Goal: Information Seeking & Learning: Find specific fact

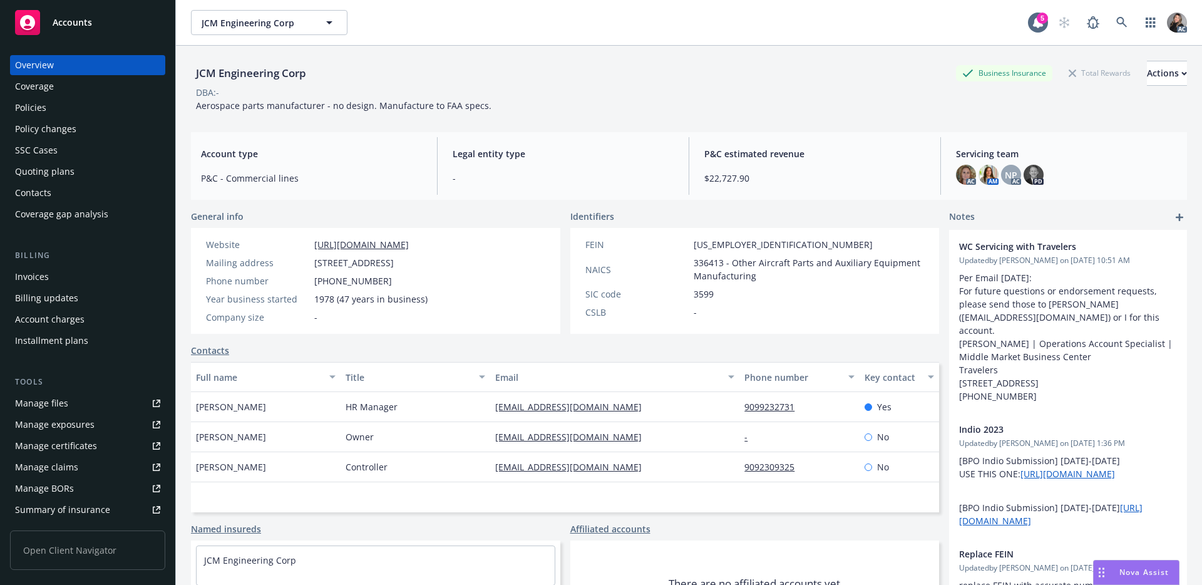
click at [53, 112] on div "Policies" at bounding box center [87, 108] width 145 height 20
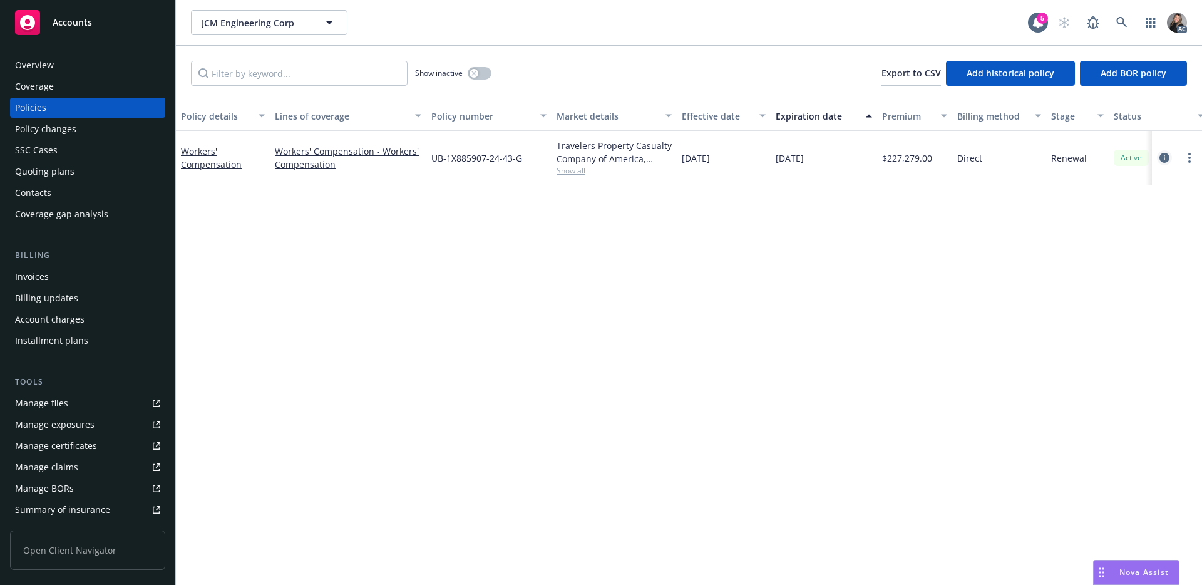
click at [1166, 156] on icon "circleInformation" at bounding box center [1164, 158] width 10 height 10
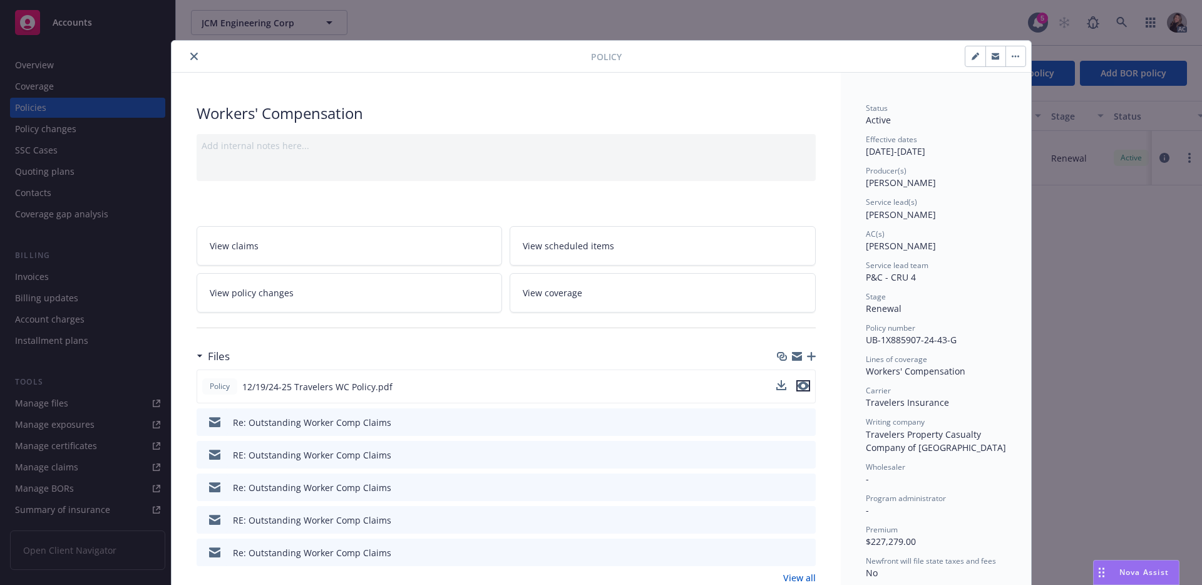
click at [803, 386] on icon "preview file" at bounding box center [802, 385] width 11 height 9
click at [201, 47] on div "Policy" at bounding box center [601, 57] width 859 height 32
click at [192, 56] on icon "close" at bounding box center [194, 57] width 8 height 8
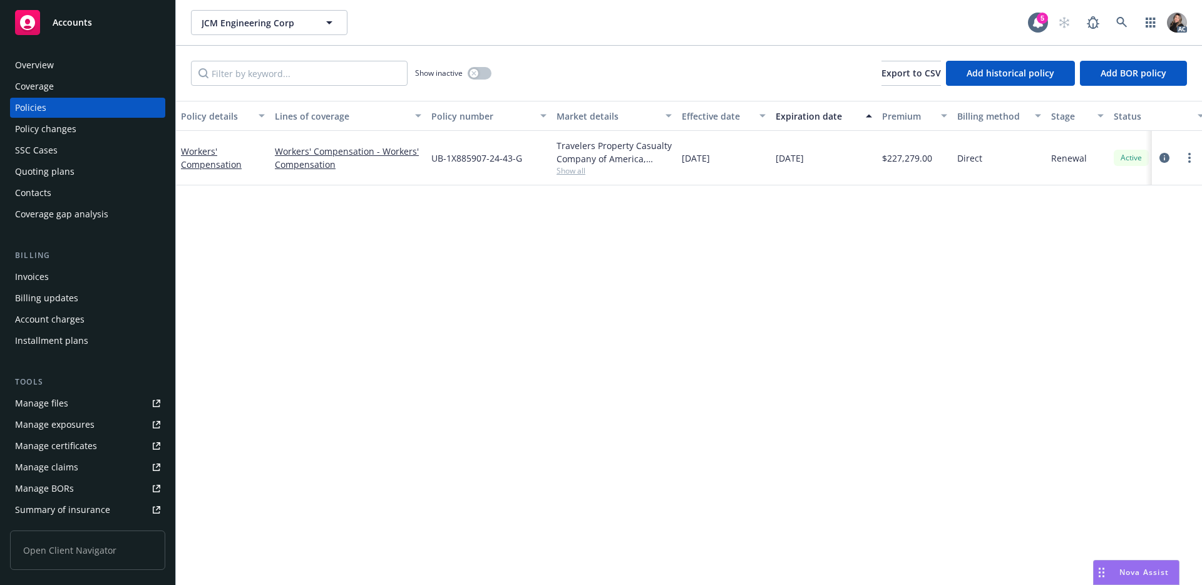
click at [570, 232] on div "Policy details Lines of coverage Policy number Market details Effective date Ex…" at bounding box center [689, 343] width 1026 height 484
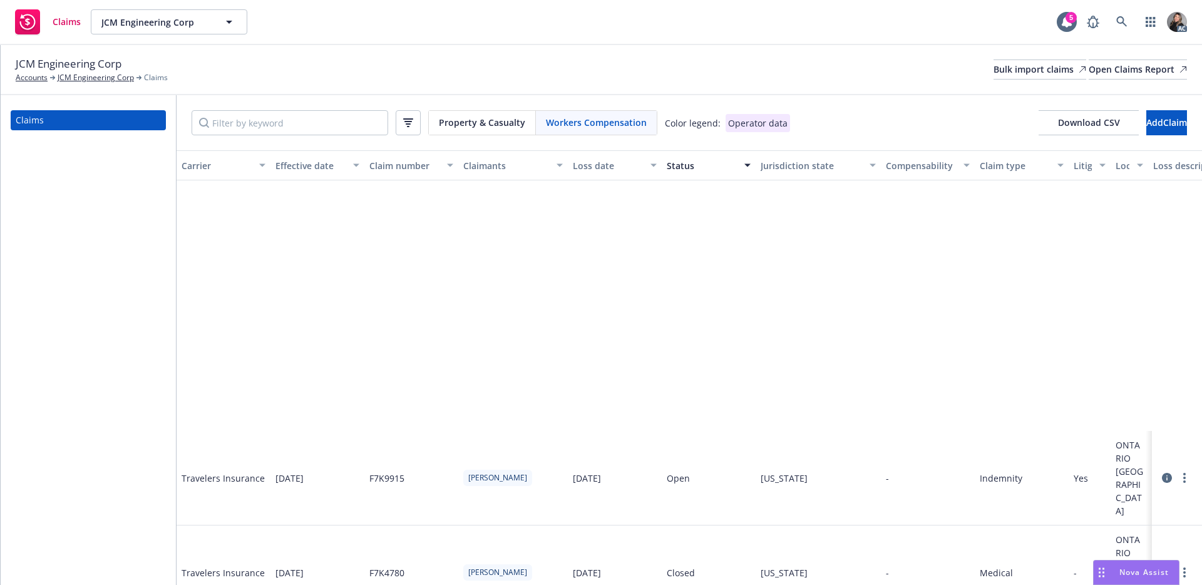
scroll to position [325, 0]
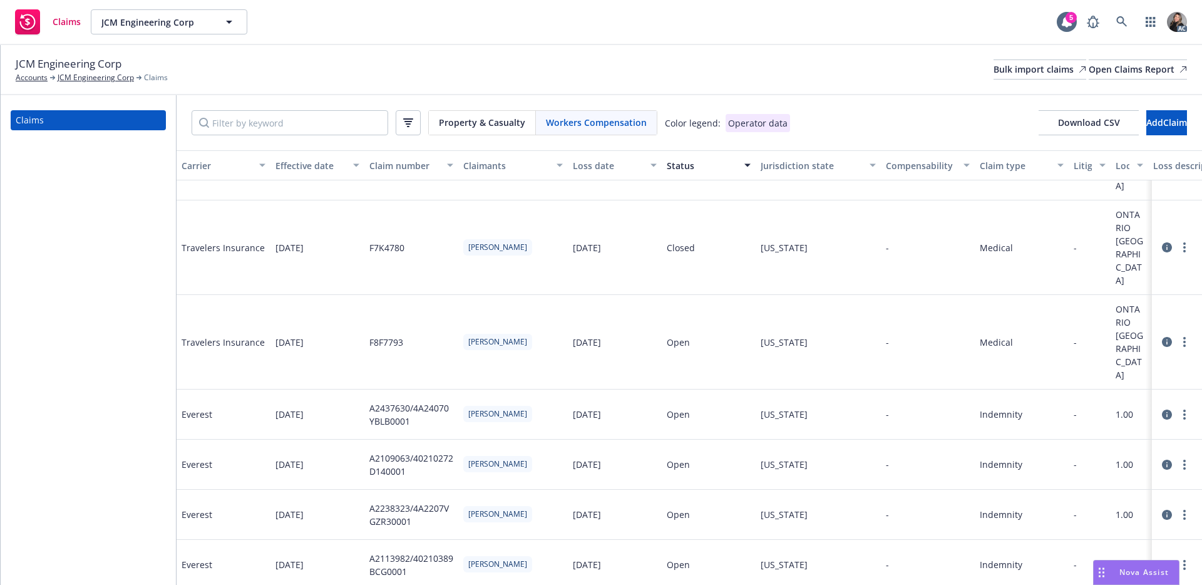
click at [839, 95] on div "Property & Casualty Workers Compensation Color legend: Operator data Download C…" at bounding box center [689, 122] width 1025 height 55
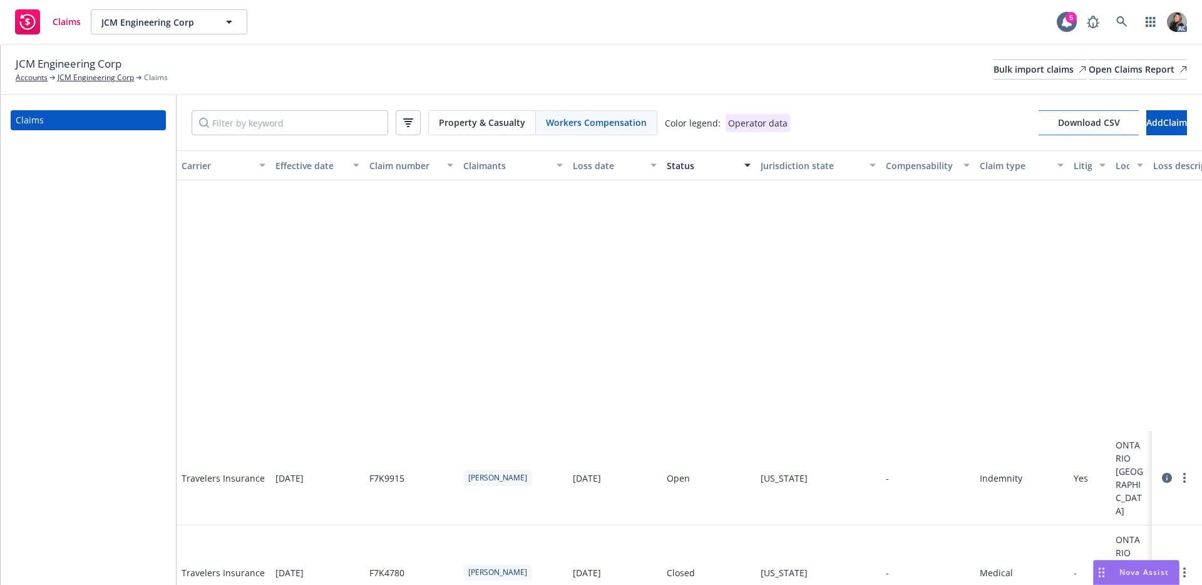
scroll to position [325, 0]
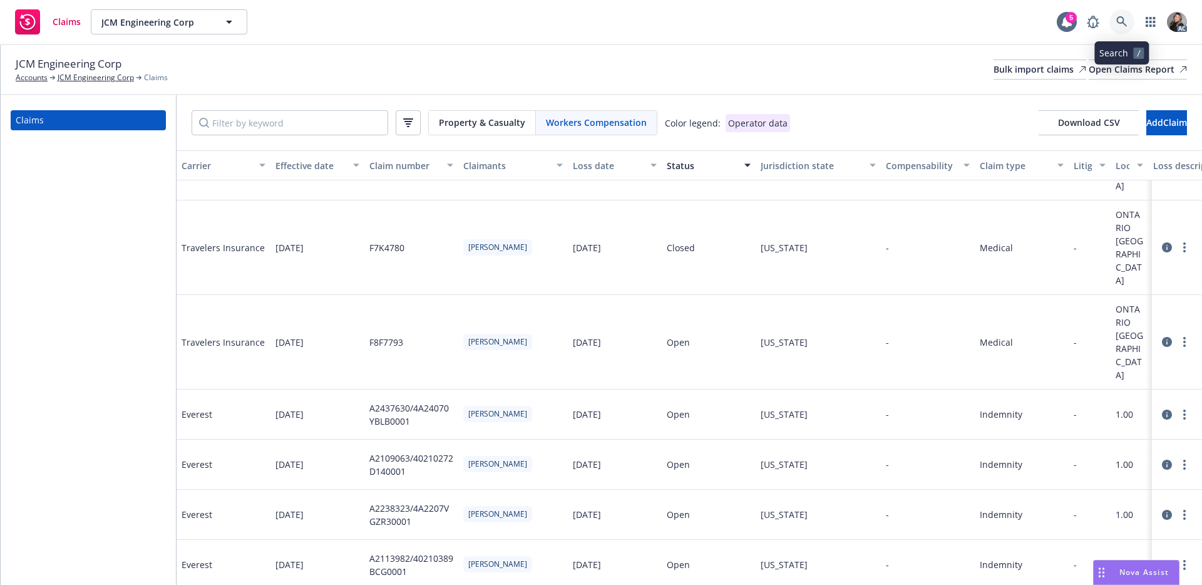
click at [1124, 24] on icon at bounding box center [1121, 21] width 11 height 11
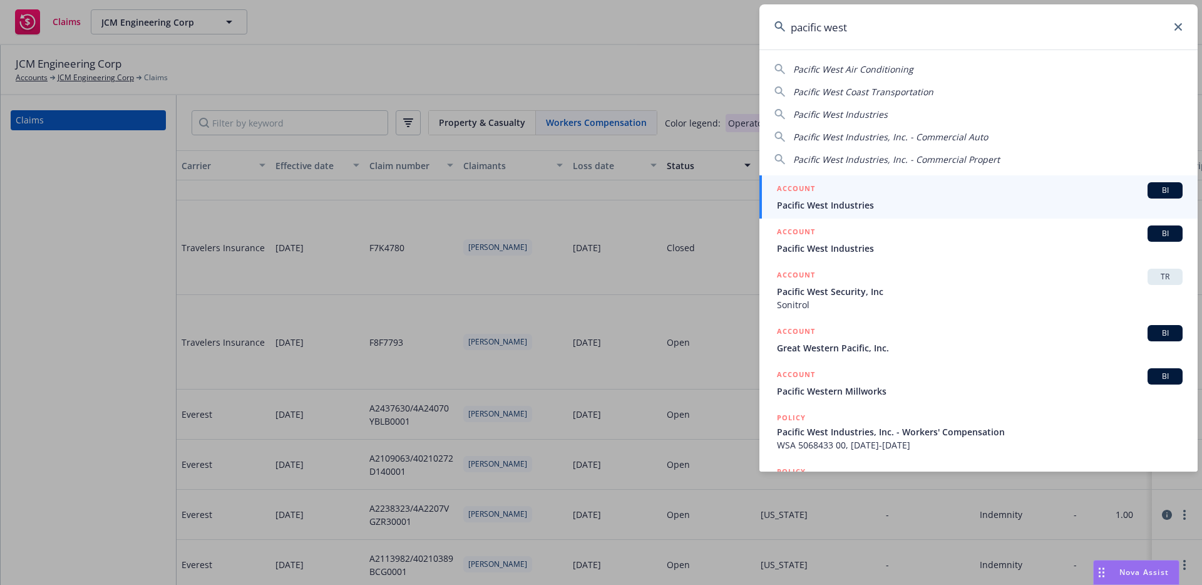
click at [853, 73] on span "Pacific West Air Conditioning" at bounding box center [853, 69] width 120 height 12
type input "Pacific West Air Conditioning"
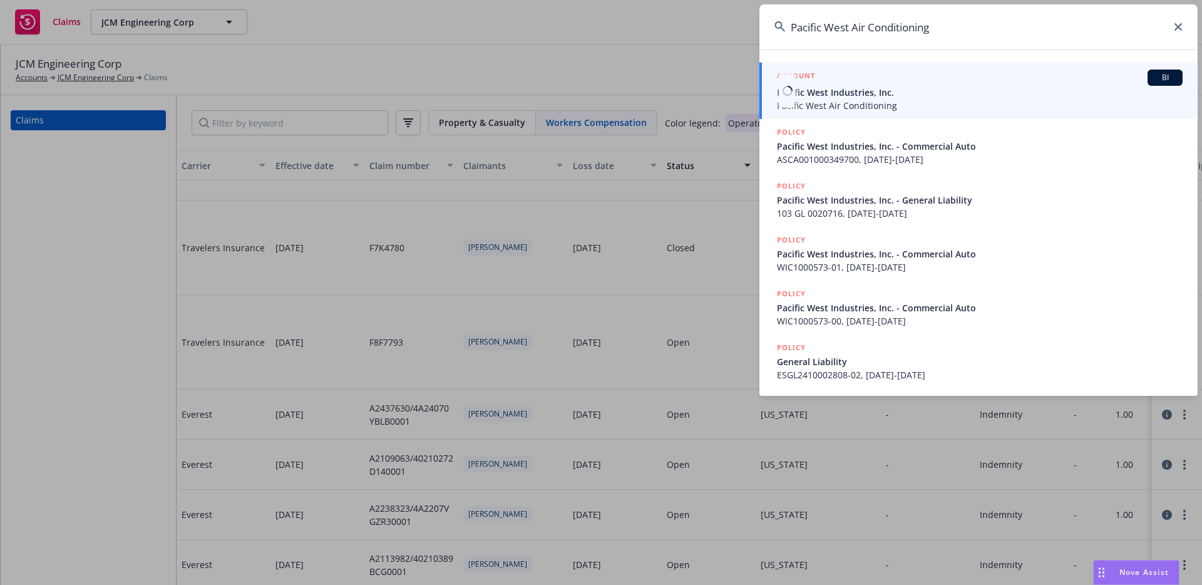
click at [865, 107] on span "Pacific West Air Conditioning" at bounding box center [980, 105] width 406 height 13
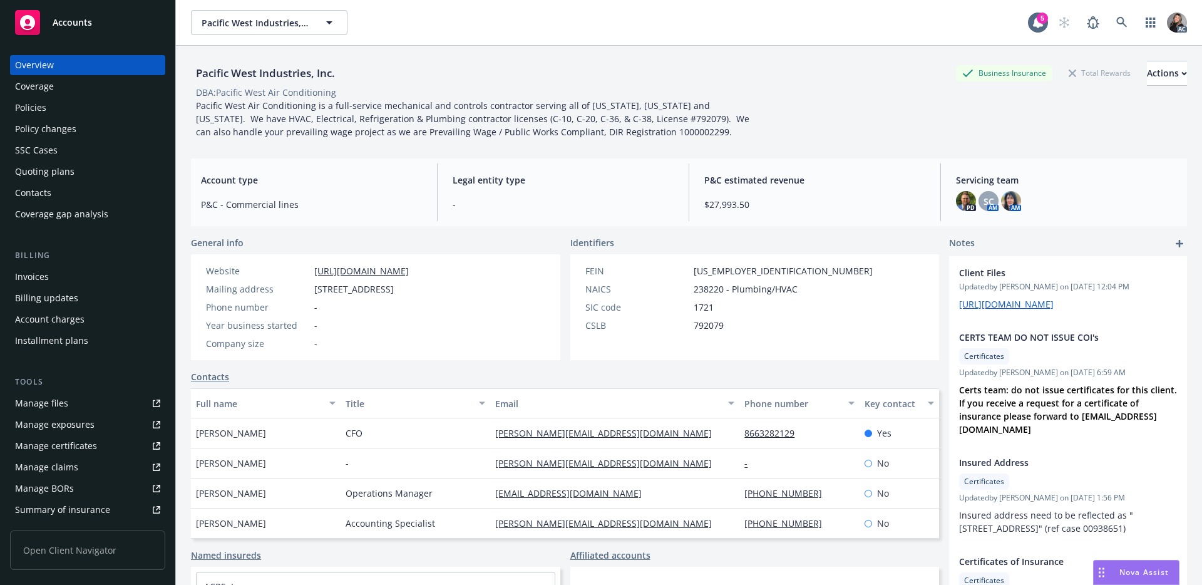
click at [46, 468] on div "Manage claims" at bounding box center [46, 467] width 63 height 20
click at [86, 112] on div "Policies" at bounding box center [87, 108] width 145 height 20
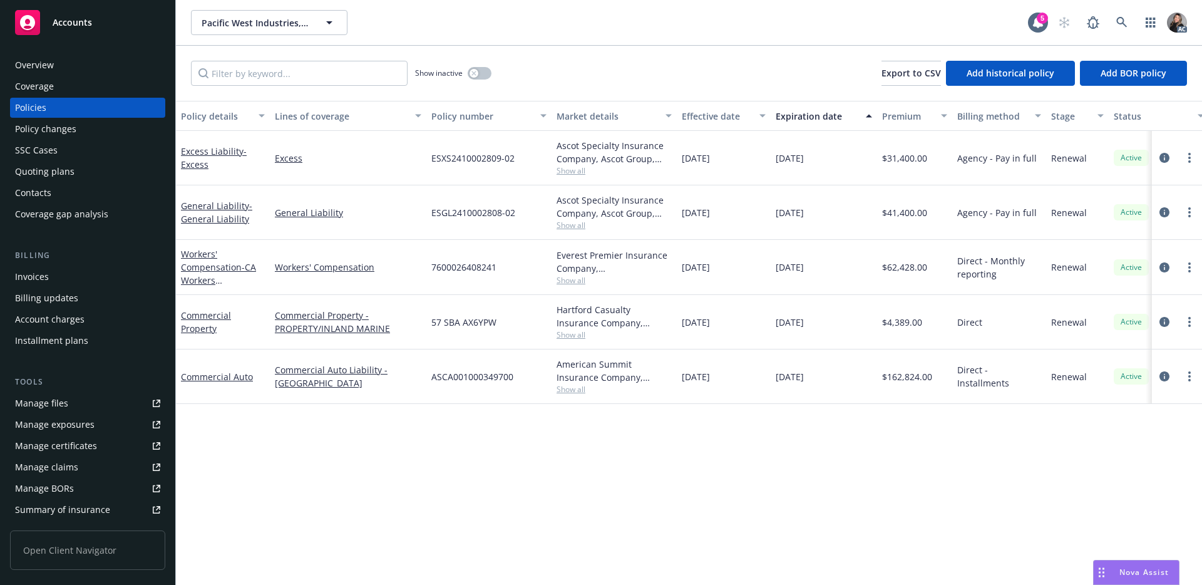
click at [573, 282] on span "Show all" at bounding box center [613, 280] width 115 height 11
click at [739, 501] on div "Policy details Lines of coverage Policy number Market details Effective date Ex…" at bounding box center [689, 343] width 1026 height 484
click at [641, 75] on div "Show inactive Export to CSV Add historical policy Add BOR policy" at bounding box center [689, 73] width 1026 height 55
drag, startPoint x: 516, startPoint y: 264, endPoint x: 406, endPoint y: 269, distance: 110.3
click at [406, 269] on div "Workers' Compensation - CA Workers Compensation Workers' Compensation 760002640…" at bounding box center [780, 267] width 1208 height 55
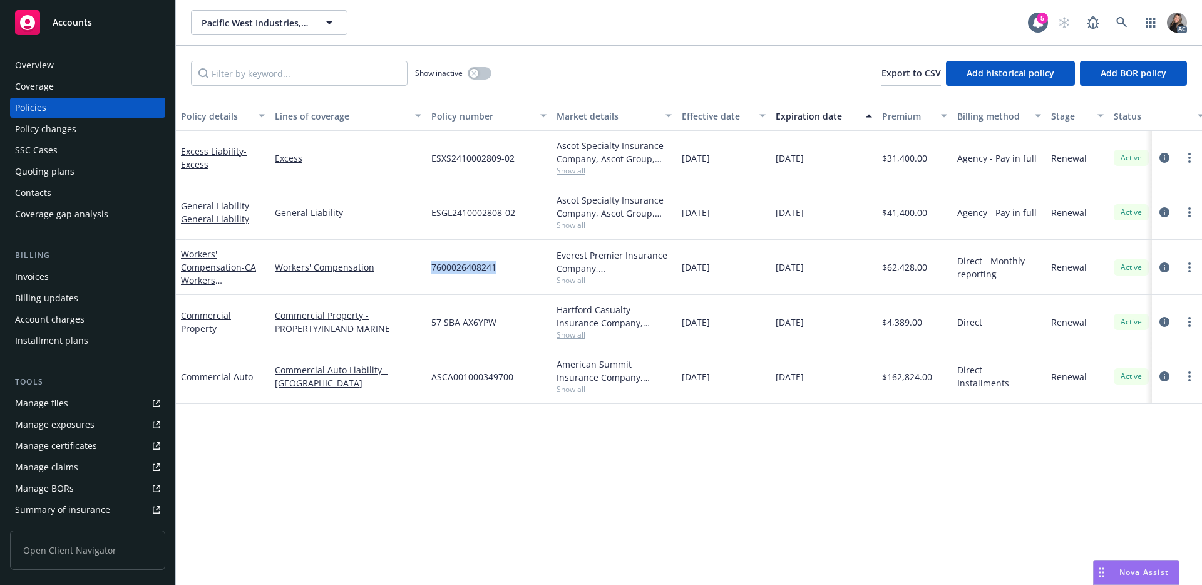
copy div "7600026408241"
click at [563, 279] on span "Show all" at bounding box center [613, 280] width 115 height 11
click at [719, 470] on div "Policy details Lines of coverage Policy number Market details Effective date Ex…" at bounding box center [689, 343] width 1026 height 484
drag, startPoint x: 428, startPoint y: 264, endPoint x: 500, endPoint y: 269, distance: 72.8
click at [500, 269] on div "7600026408241" at bounding box center [488, 267] width 125 height 55
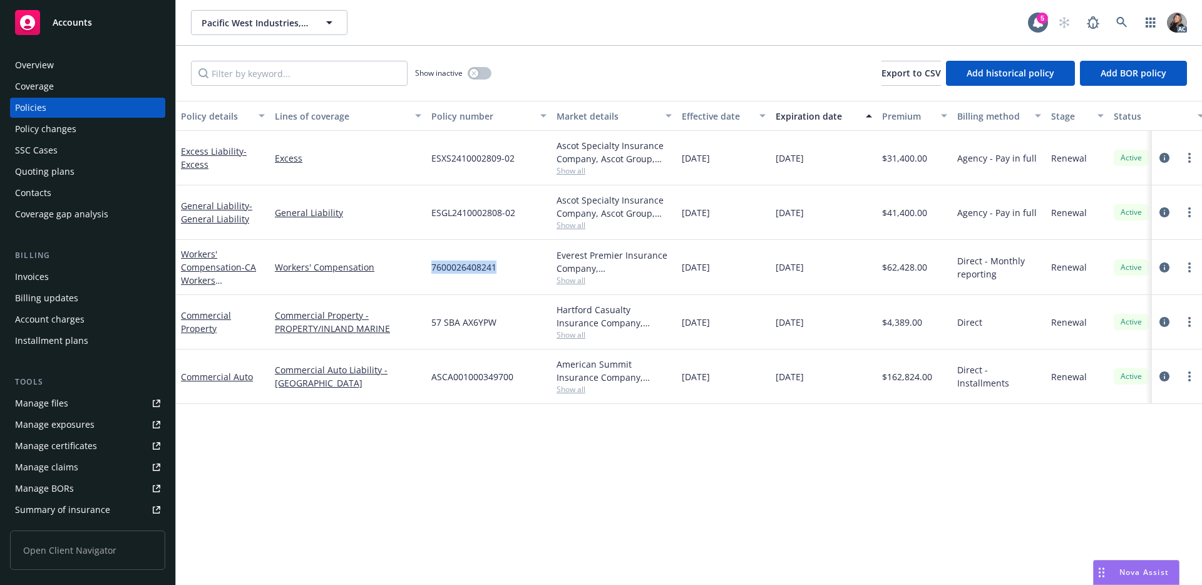
copy span "7600026408241"
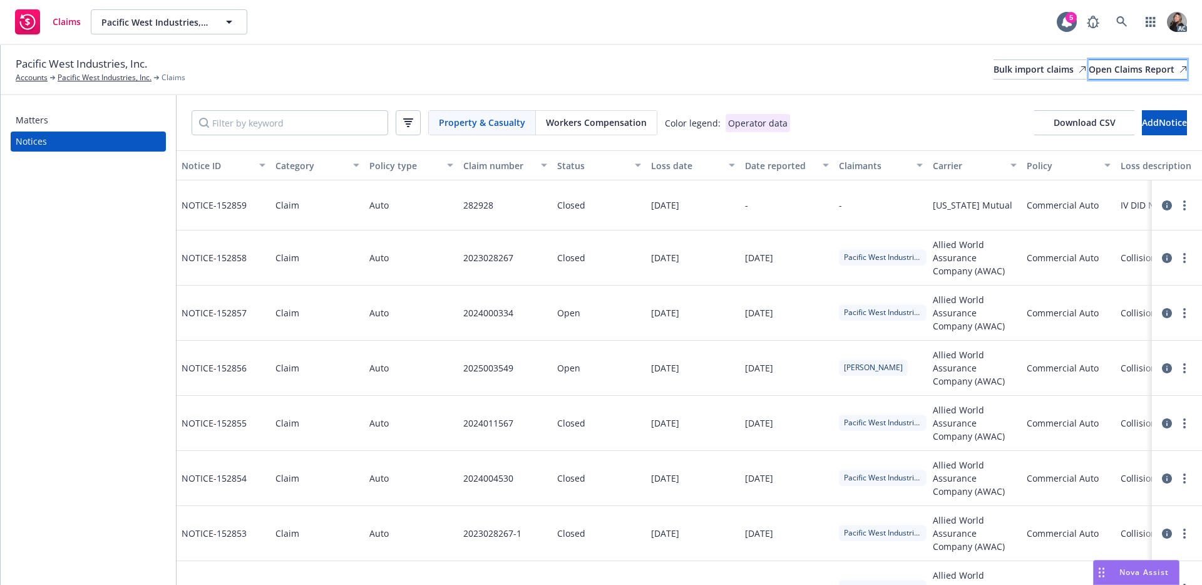
click at [1129, 72] on div "Open Claims Report" at bounding box center [1138, 69] width 98 height 19
click at [342, 125] on input "Filter by keyword" at bounding box center [290, 122] width 197 height 25
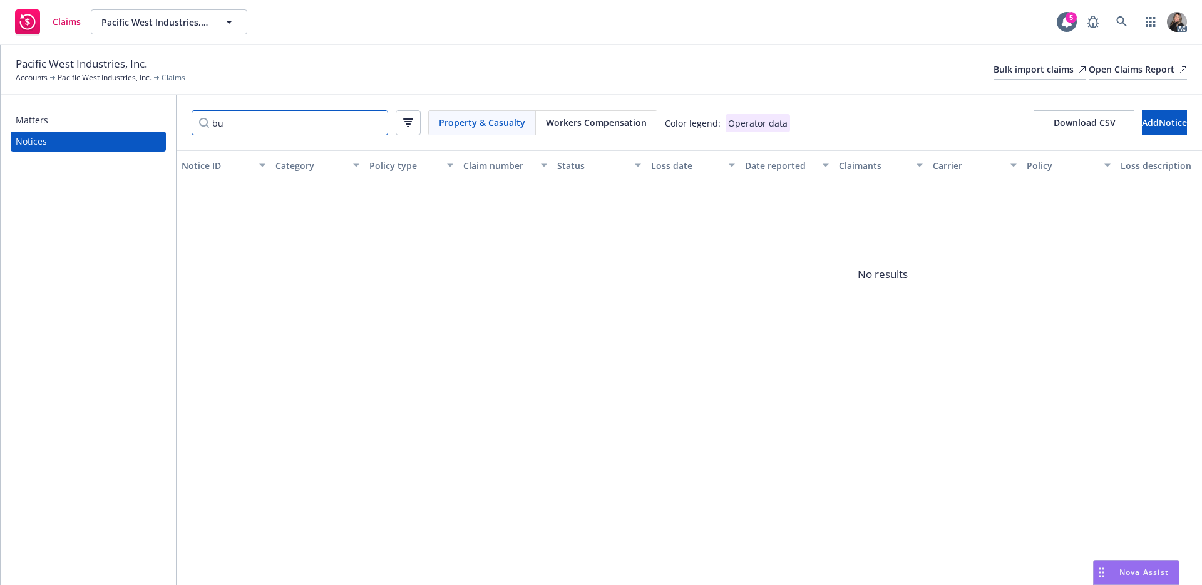
type input "b"
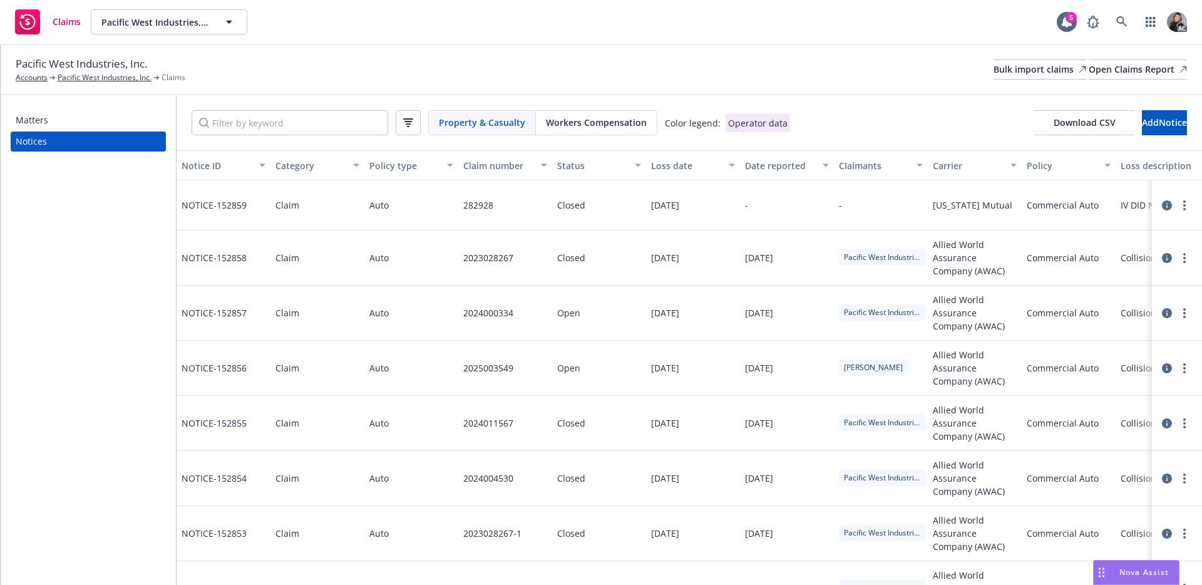
click at [608, 128] on span "Workers Compensation" at bounding box center [596, 122] width 101 height 13
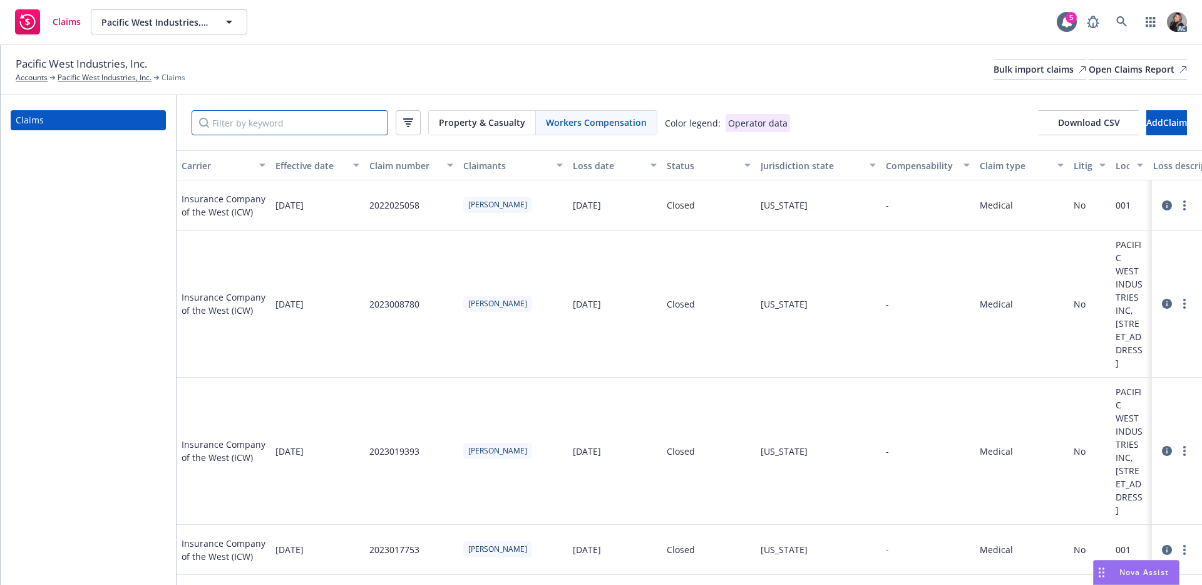
click at [303, 125] on input "Filter by keyword" at bounding box center [290, 122] width 197 height 25
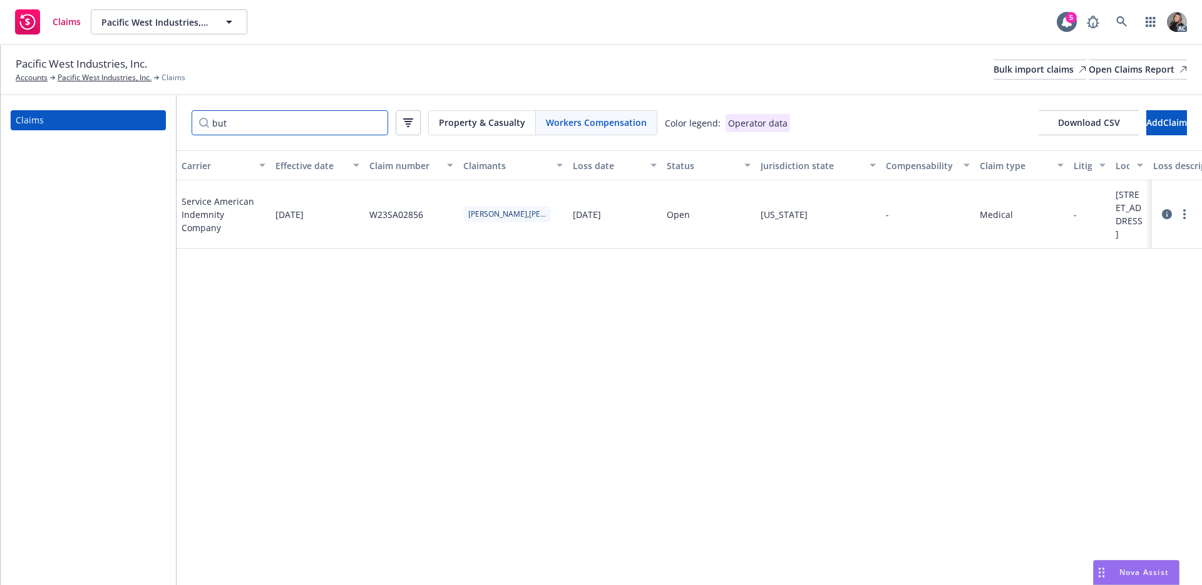
type input "but"
click at [1168, 219] on icon at bounding box center [1167, 214] width 10 height 10
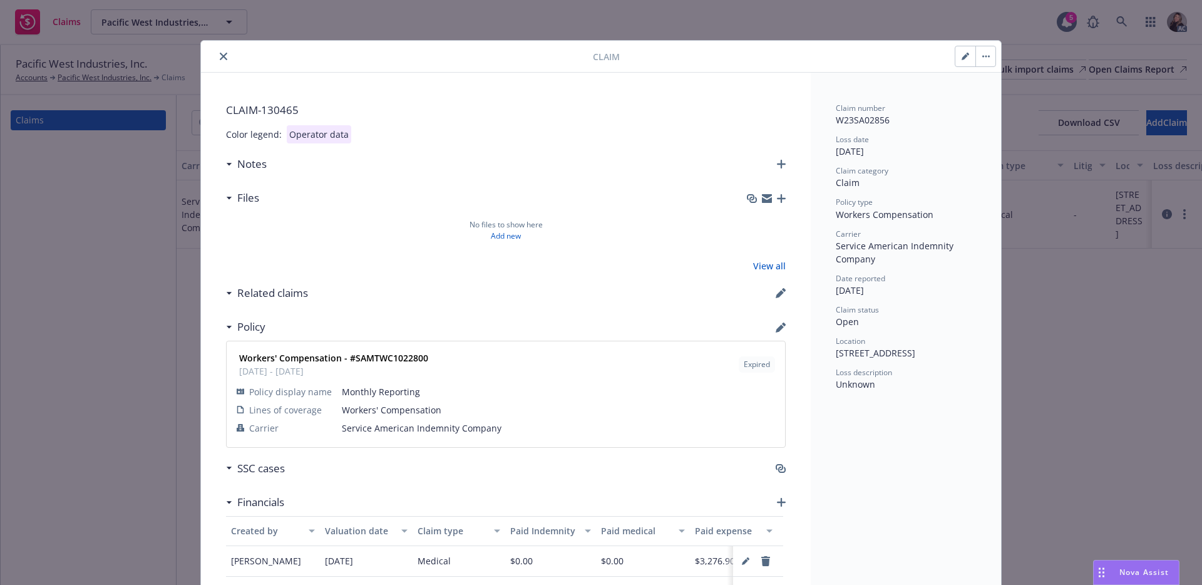
click at [961, 53] on icon "button" at bounding box center [965, 57] width 8 height 8
select select "CLAIM"
select select "MISC"
select select "OTHER_MISCELLANEOUS_NOC"
select select "open"
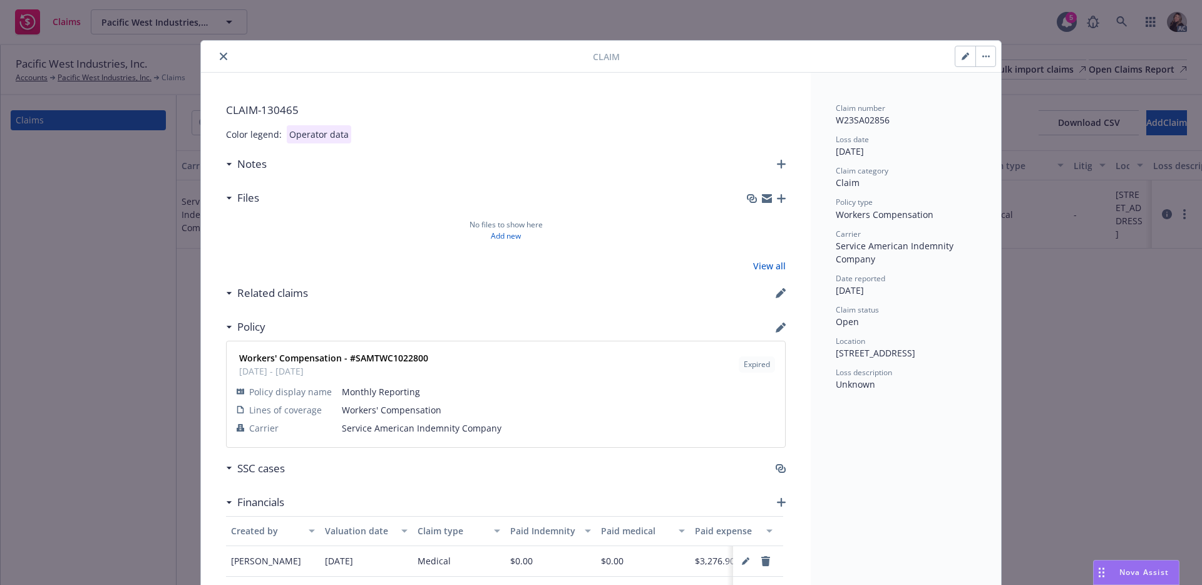
select select "CA"
select select "WORKERS_COMP"
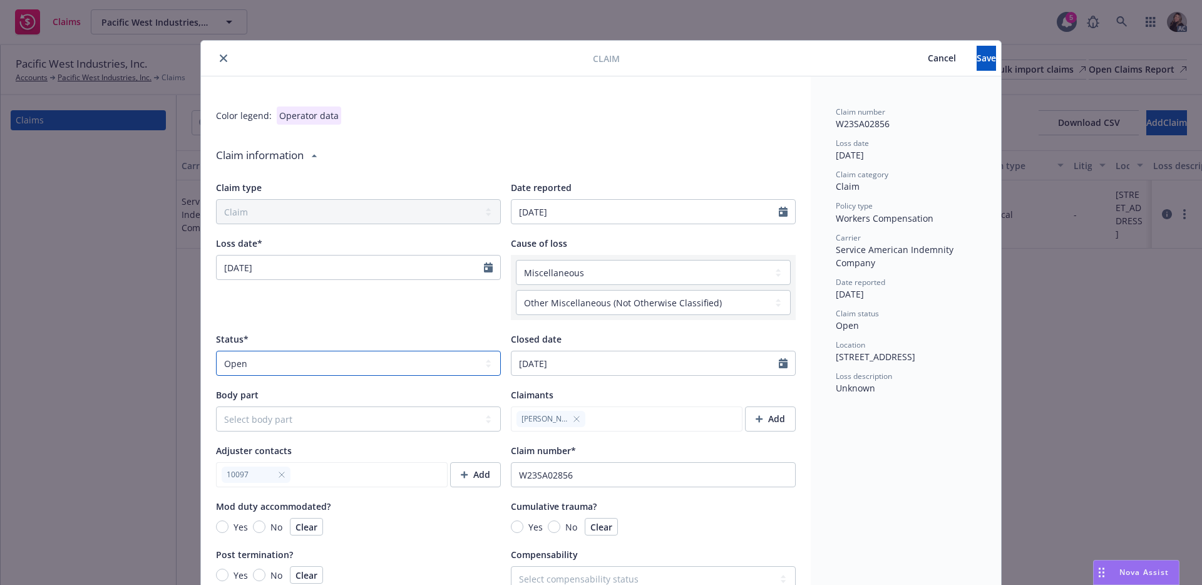
click at [371, 367] on select "Select a status Closed Open" at bounding box center [358, 363] width 285 height 25
select select "closed"
click at [600, 362] on input "01/26/2024" at bounding box center [644, 363] width 267 height 24
type textarea "x"
click at [513, 389] on div "January February March April May June July August September October November De…" at bounding box center [583, 392] width 140 height 19
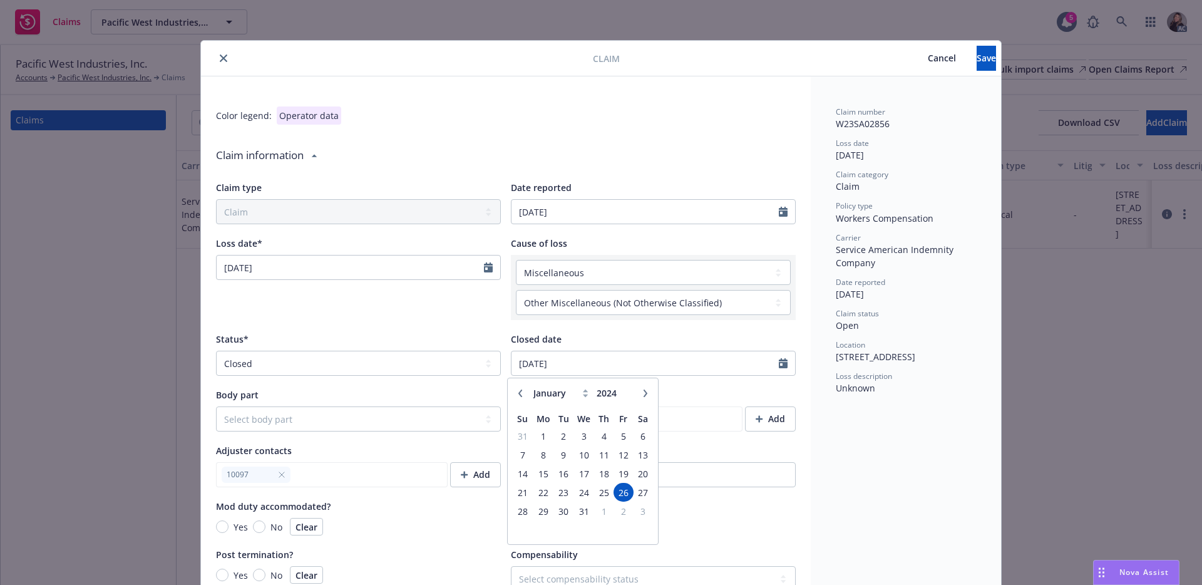
click at [643, 392] on icon "button" at bounding box center [646, 393] width 8 height 8
select select "2"
click at [928, 57] on span "Cancel" at bounding box center [942, 58] width 28 height 12
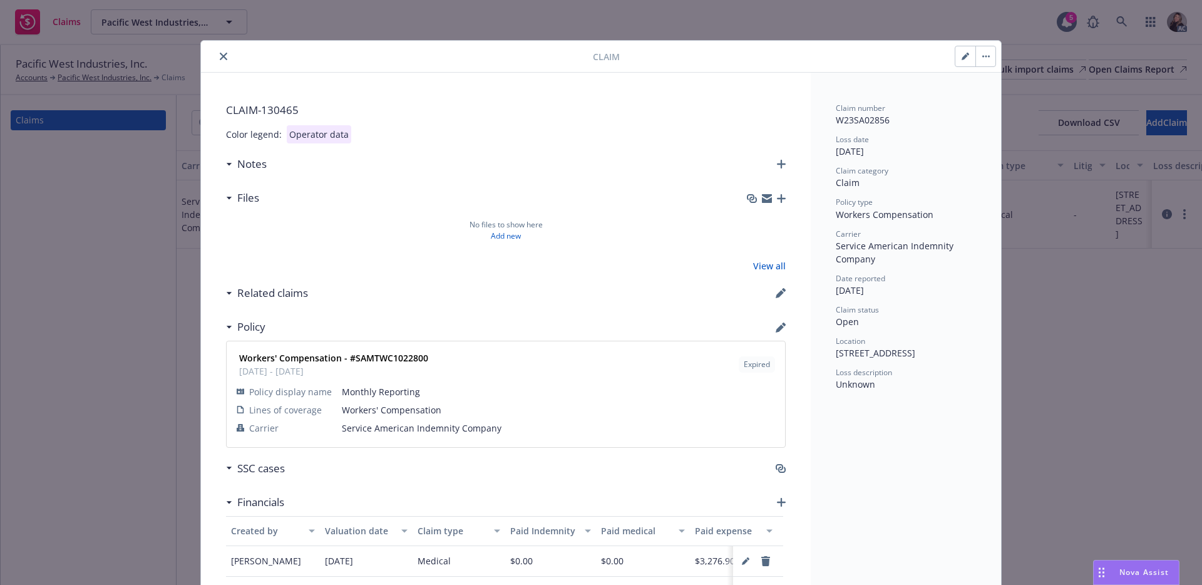
click at [961, 58] on icon "button" at bounding box center [964, 57] width 6 height 6
type textarea "x"
select select "CLAIM"
select select "MISC"
select select "OTHER_MISCELLANEOUS_NOC"
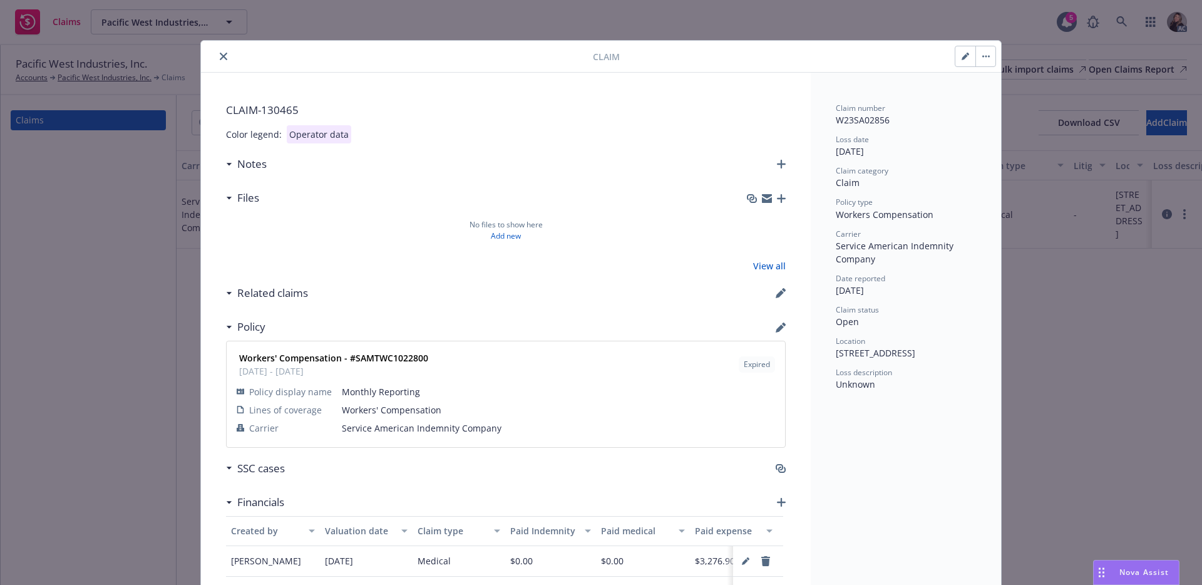
select select "open"
select select "CA"
select select "WORKERS_COMP"
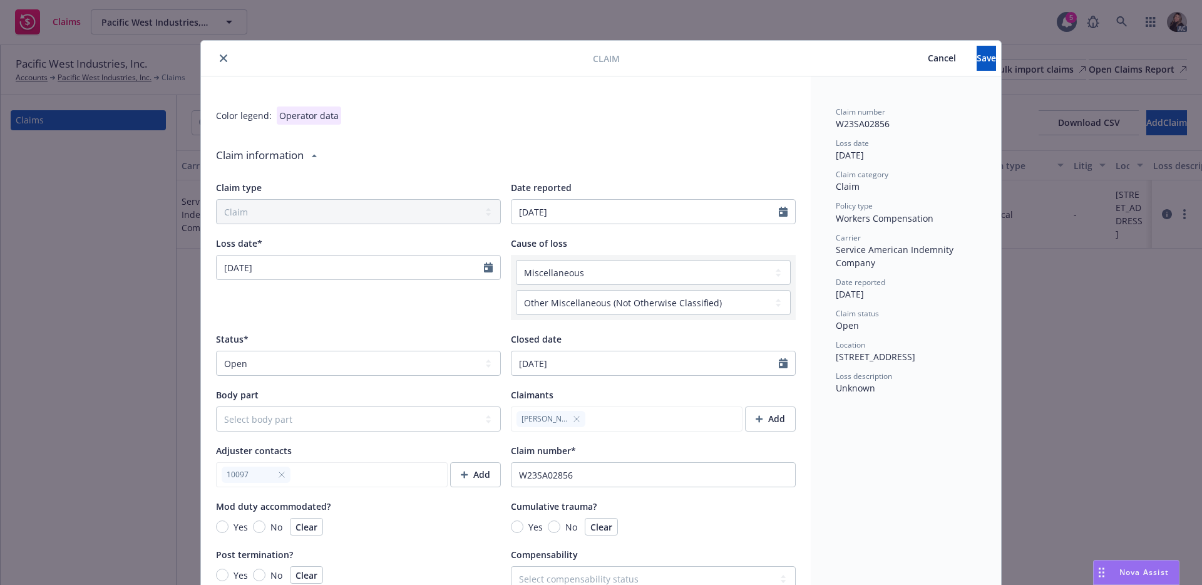
type textarea "x"
click at [371, 364] on select "Select a status Closed Open" at bounding box center [358, 363] width 285 height 25
select select "closed"
click at [690, 367] on input "01/26/2024" at bounding box center [644, 363] width 267 height 24
type textarea "x"
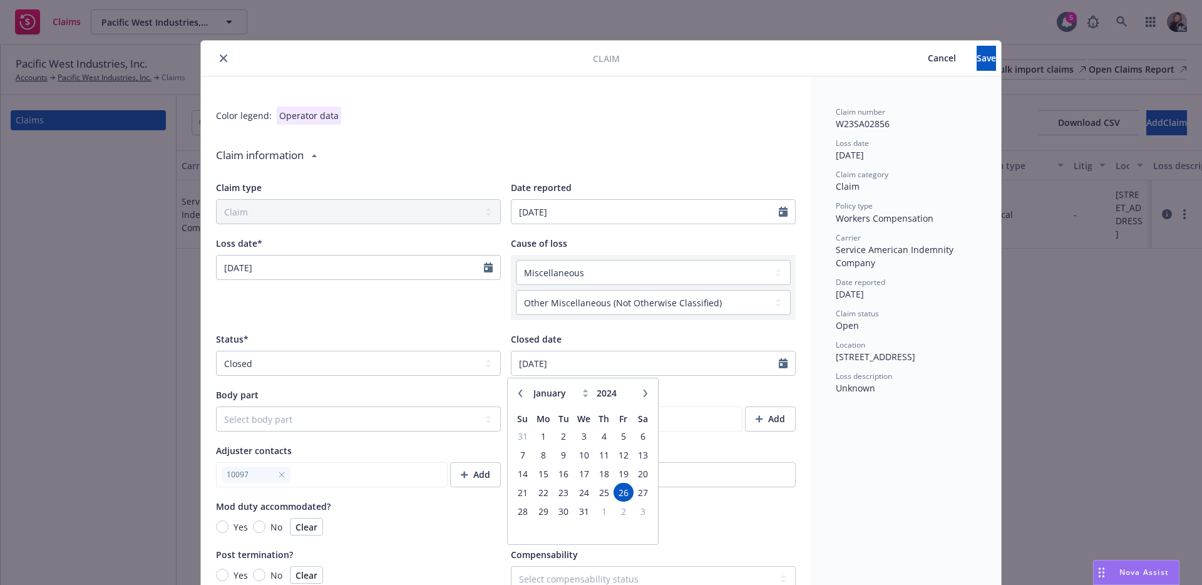
click at [643, 391] on icon "button" at bounding box center [646, 393] width 8 height 8
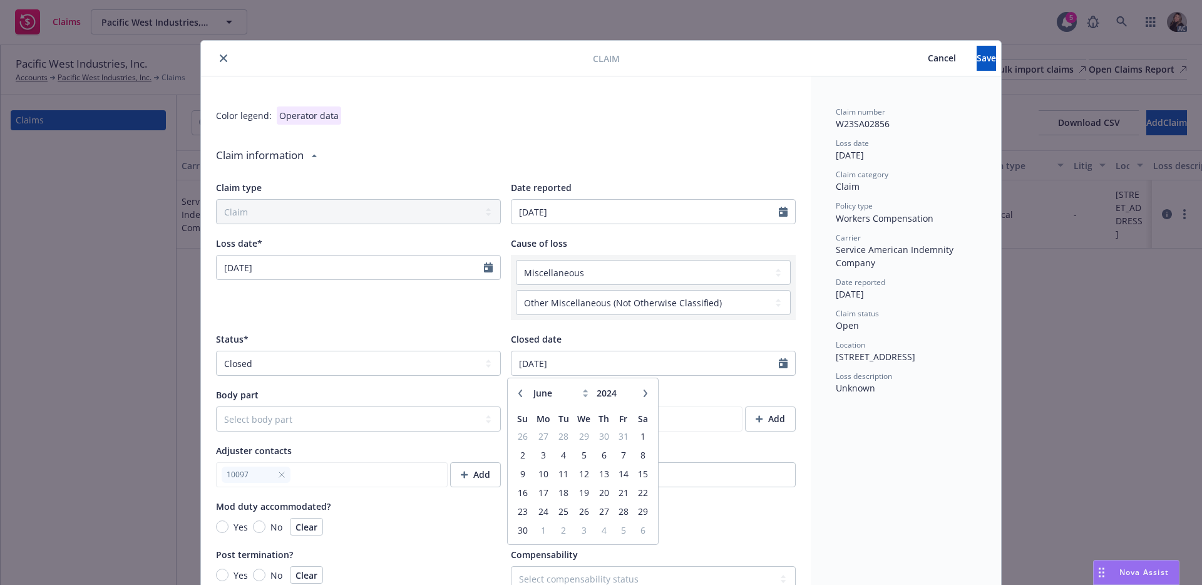
click at [643, 391] on icon "button" at bounding box center [646, 393] width 8 height 8
select select "7"
click at [583, 452] on span "10" at bounding box center [584, 455] width 18 height 16
type textarea "x"
type input "07/10/2024"
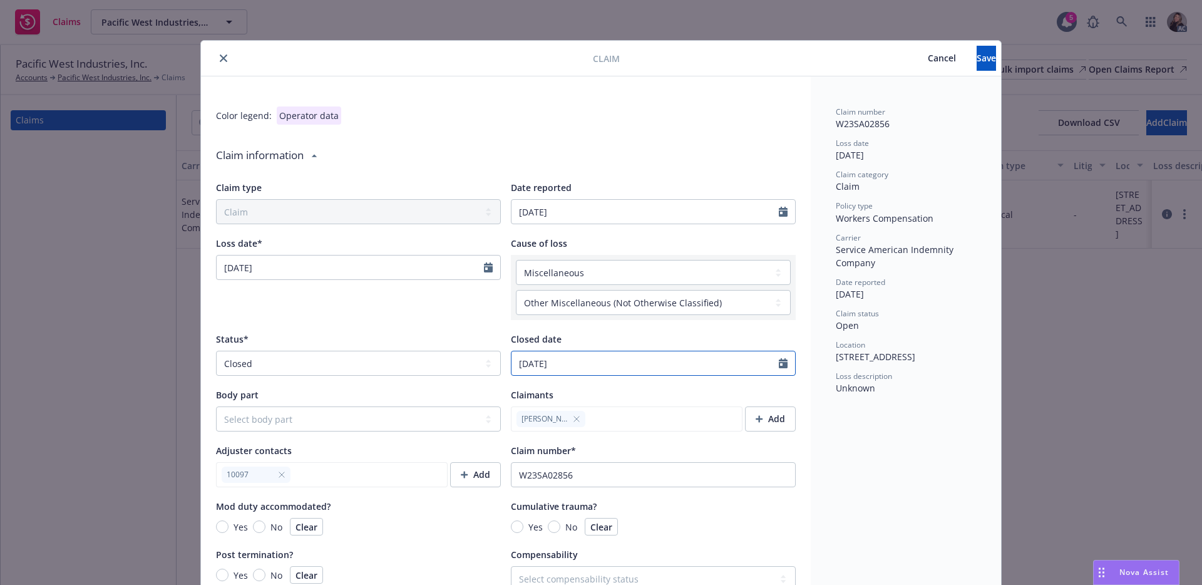
click at [580, 359] on input "07/10/2024" at bounding box center [644, 363] width 267 height 24
select select "7"
type input "07/10/2025"
click at [747, 334] on div "Closed date" at bounding box center [653, 338] width 285 height 13
click at [977, 66] on button "Save" at bounding box center [986, 58] width 19 height 25
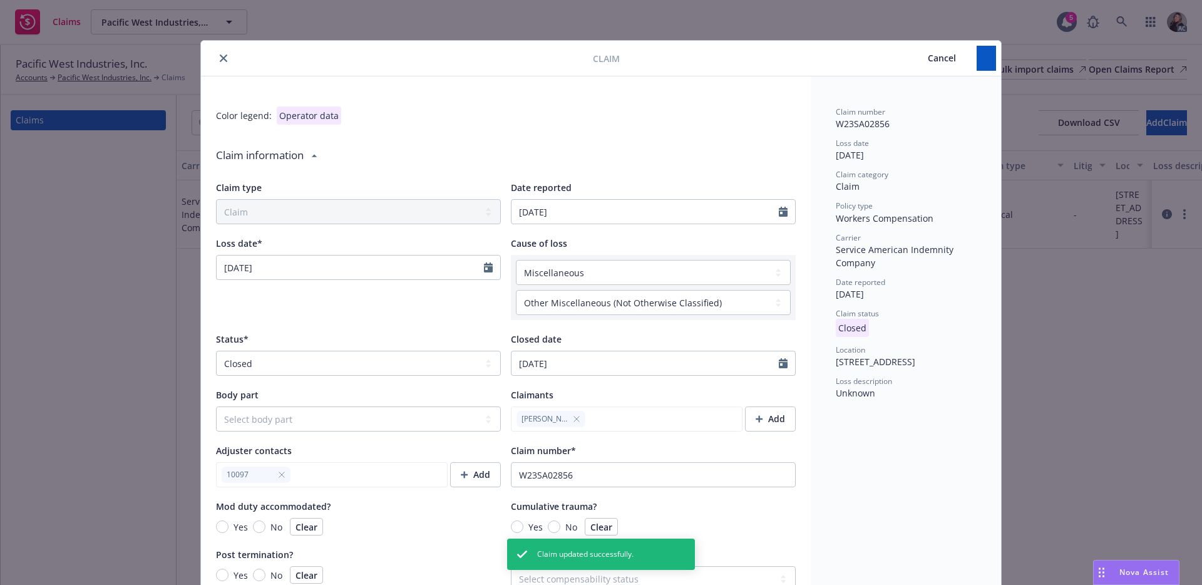
type textarea "x"
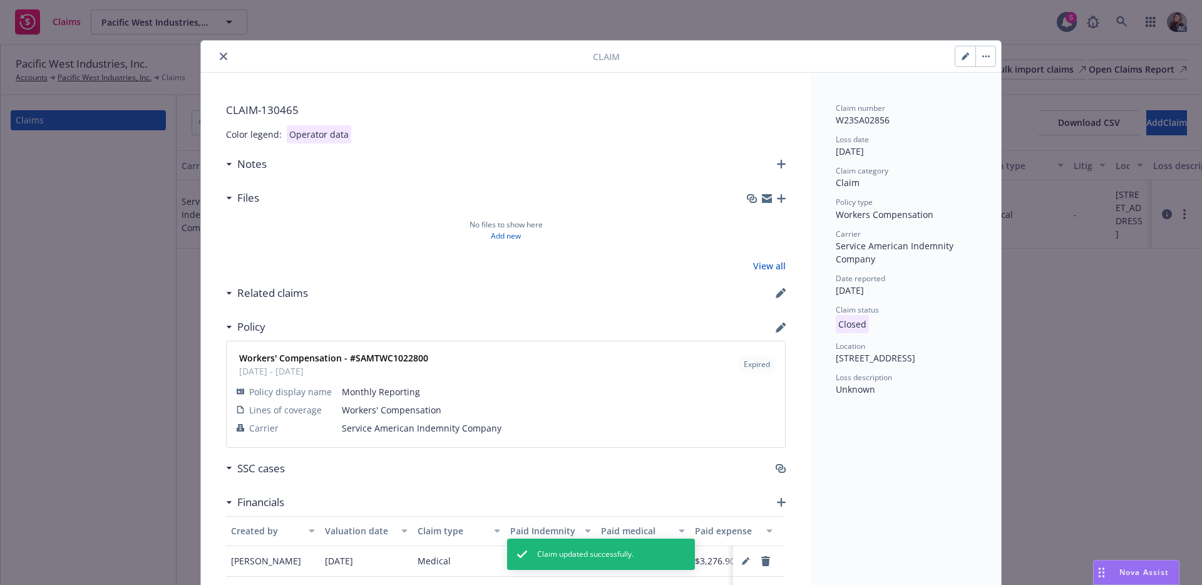
click at [220, 53] on icon "close" at bounding box center [224, 57] width 8 height 8
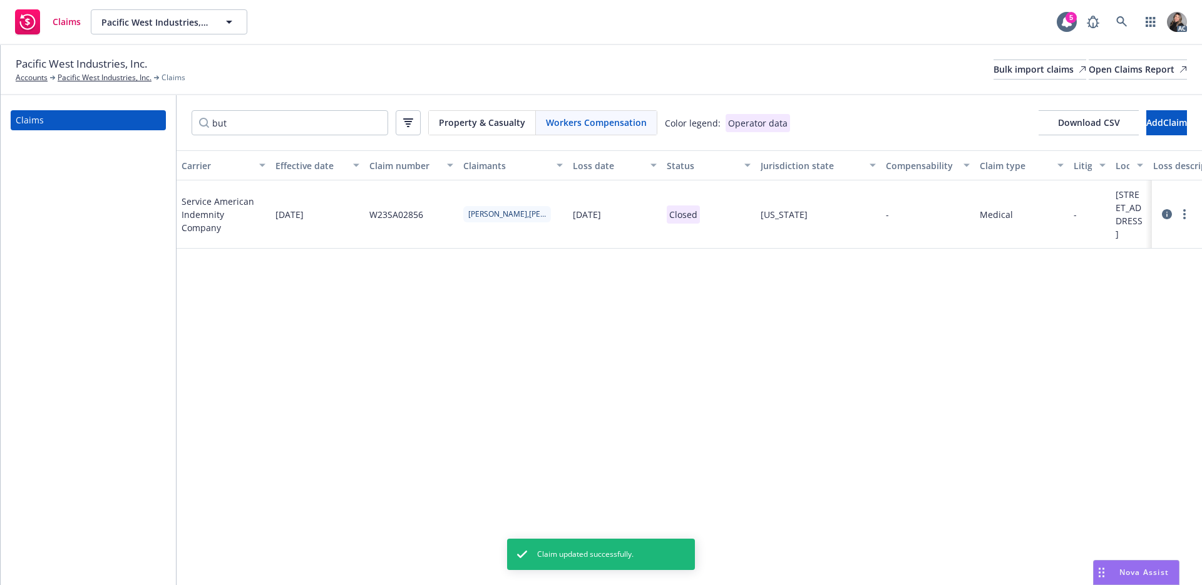
click at [627, 89] on div "Pacific West Industries, Inc. Accounts Pacific West Industries, Inc. Claims Bul…" at bounding box center [601, 70] width 1201 height 50
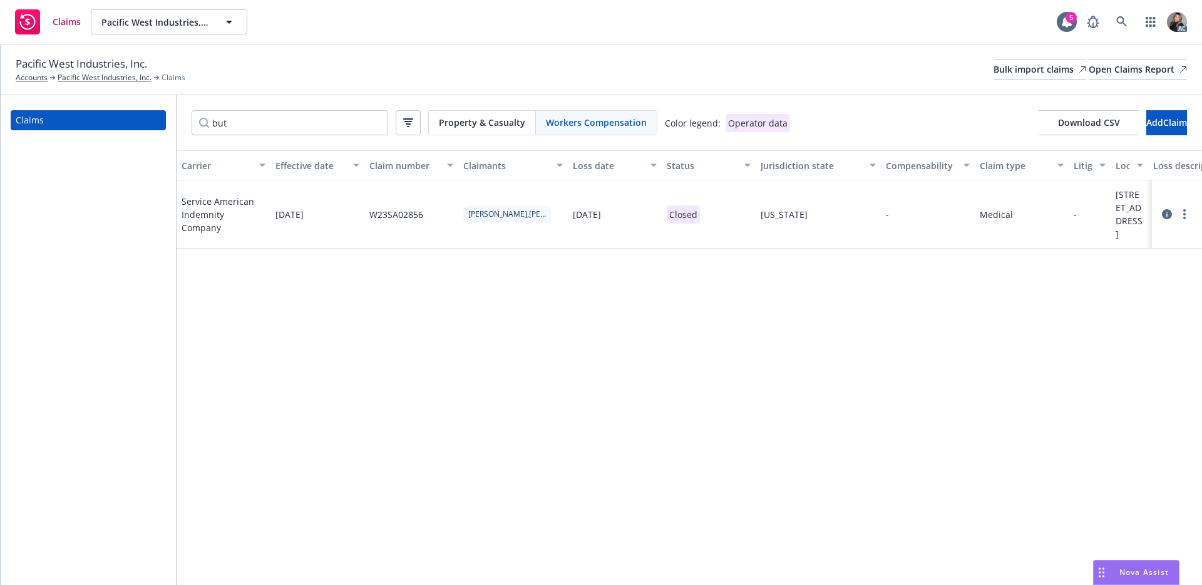
click at [569, 121] on span "Workers Compensation" at bounding box center [596, 122] width 101 height 13
click at [305, 119] on input "but" at bounding box center [290, 122] width 197 height 25
click at [370, 123] on input "but" at bounding box center [290, 122] width 197 height 25
click at [379, 122] on input "but" at bounding box center [290, 122] width 197 height 25
click at [374, 121] on input "but" at bounding box center [290, 122] width 197 height 25
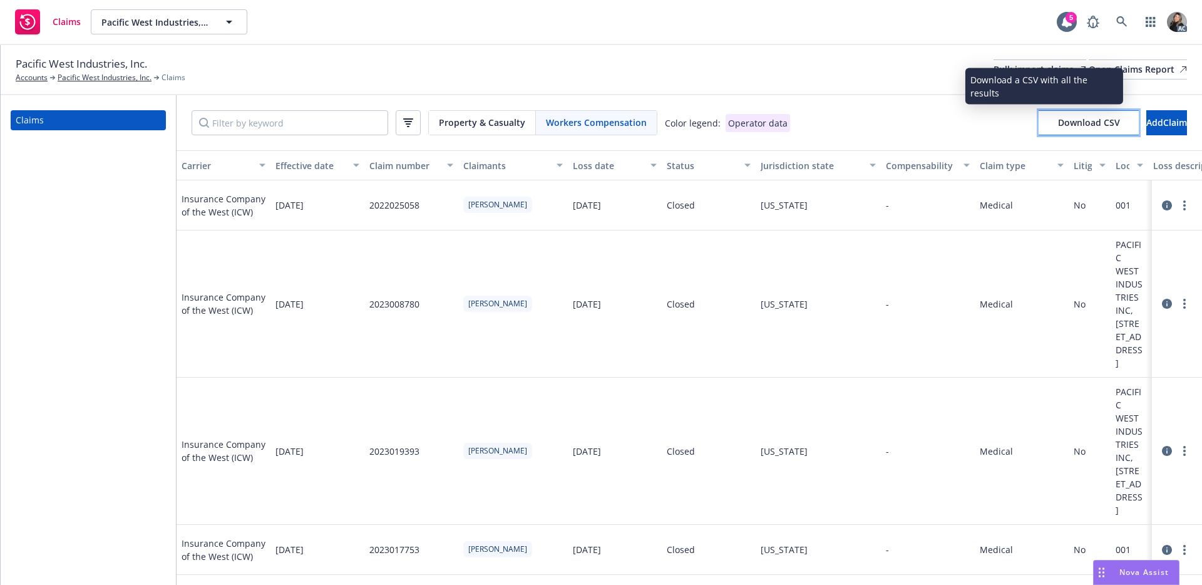
click at [1079, 134] on button "Download CSV" at bounding box center [1088, 122] width 100 height 25
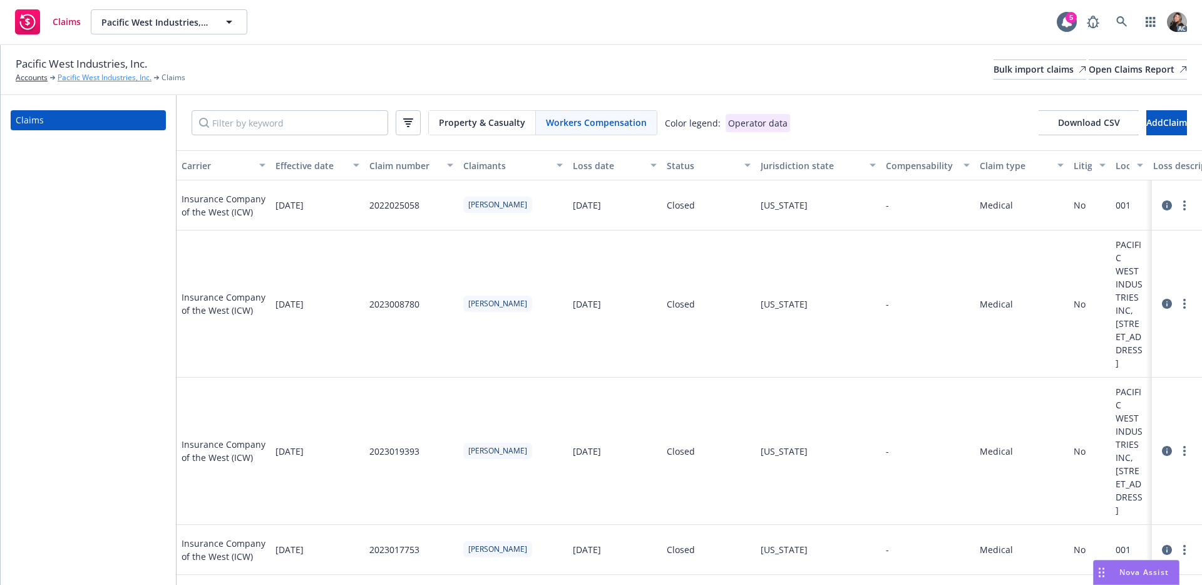
click at [143, 78] on link "Pacific West Industries, Inc." at bounding box center [105, 77] width 94 height 11
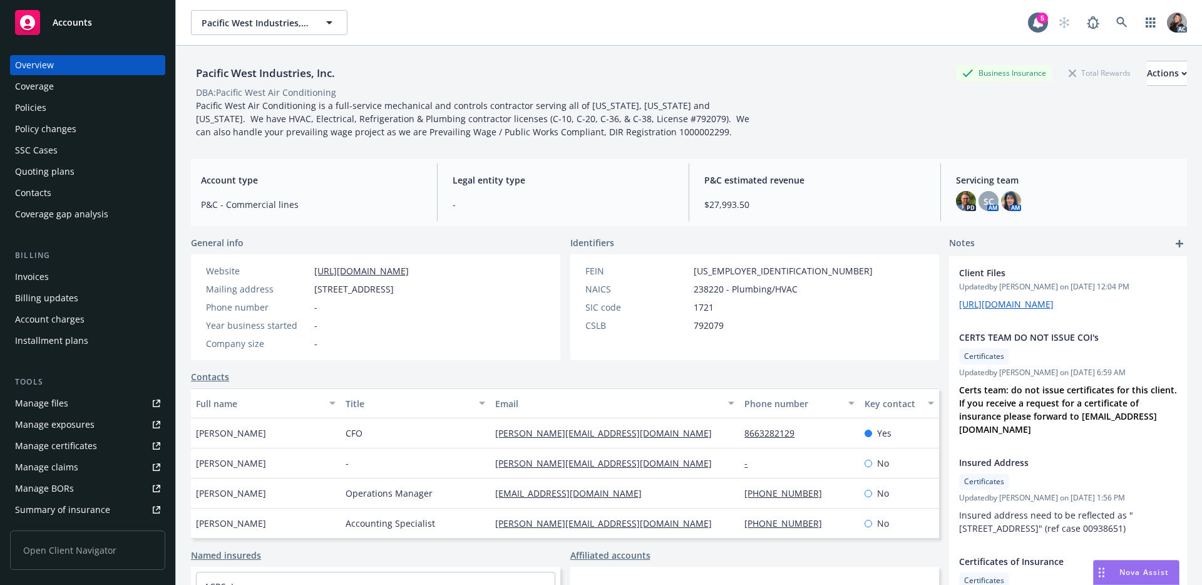
click at [92, 407] on link "Manage files" at bounding box center [87, 403] width 155 height 20
drag, startPoint x: 294, startPoint y: 74, endPoint x: 199, endPoint y: 74, distance: 95.1
click at [199, 74] on div "Pacific West Industries, Inc. Business Insurance Total Rewards Actions" at bounding box center [689, 73] width 996 height 25
copy div "Pacific West Industries, Inc."
click at [75, 104] on div "Policies" at bounding box center [87, 108] width 145 height 20
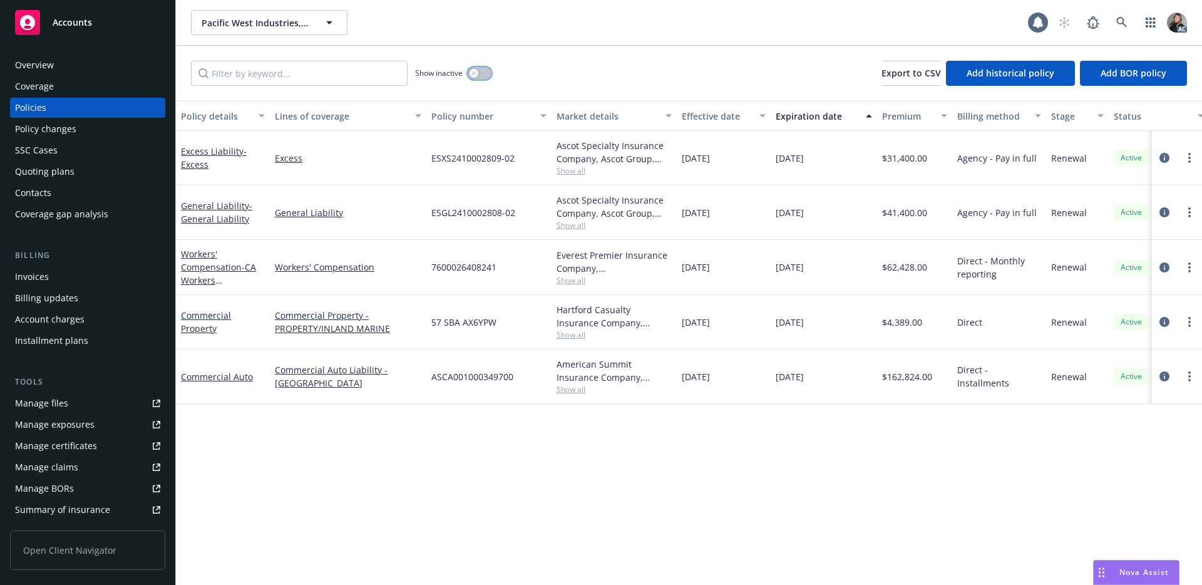
click at [489, 71] on button "button" at bounding box center [480, 73] width 24 height 13
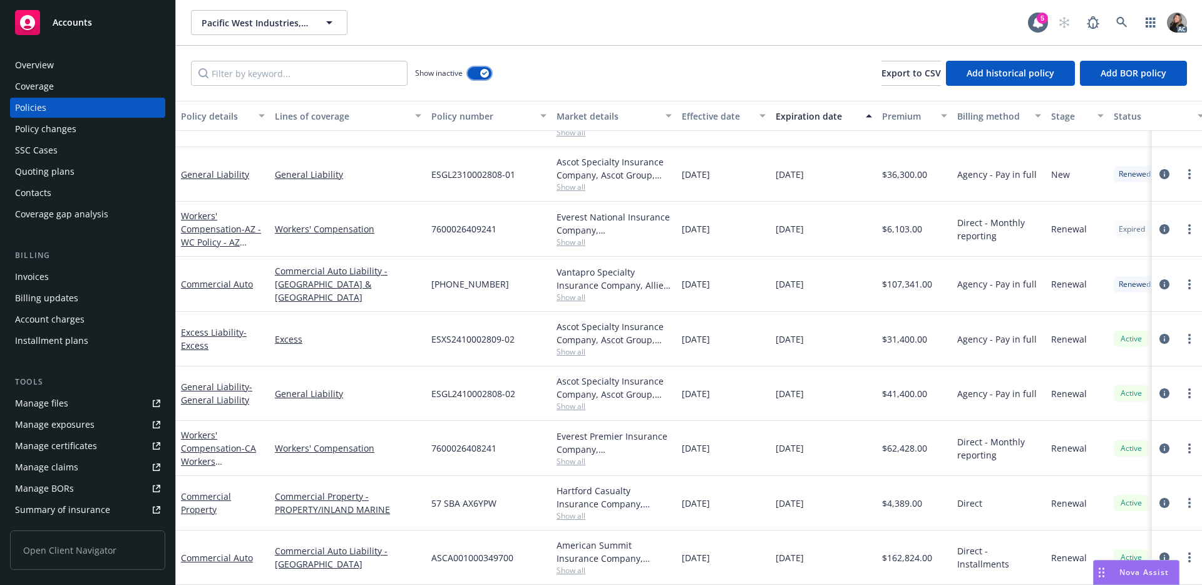
scroll to position [898, 0]
click at [500, 43] on div "Pacific West Industries, Inc. Pacific West Industries, Inc. 5 AC" at bounding box center [689, 22] width 1026 height 45
click at [695, 78] on div "Show inactive Export to CSV Add historical policy Add BOR policy" at bounding box center [689, 73] width 1026 height 55
click at [740, 73] on div "Show inactive Export to CSV Add historical policy Add BOR policy" at bounding box center [689, 73] width 1026 height 55
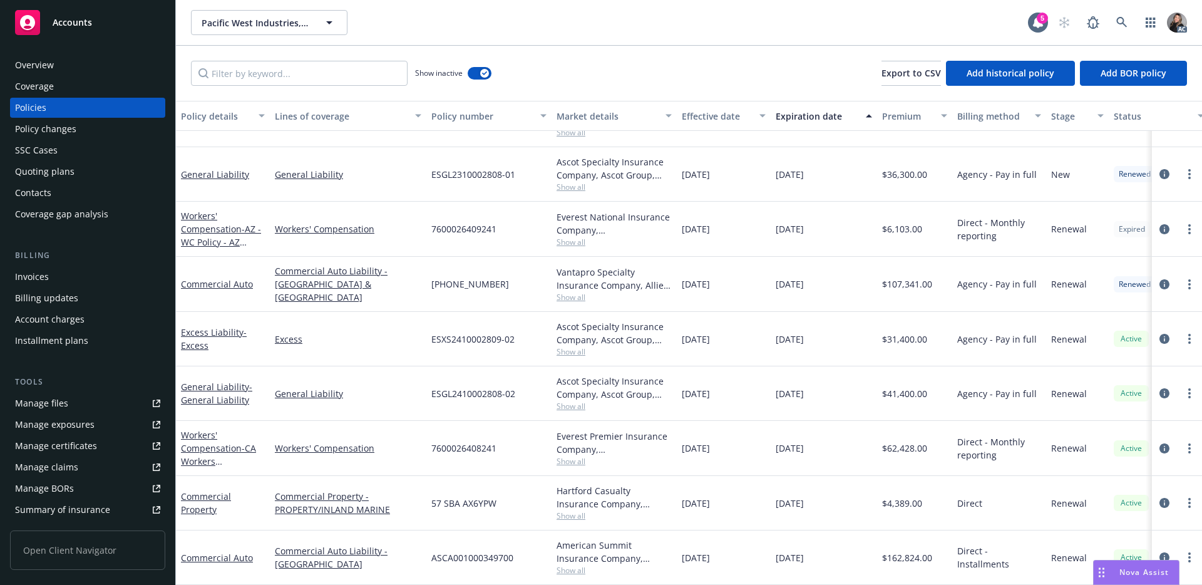
click at [500, 438] on div "7600026408241" at bounding box center [488, 448] width 125 height 55
drag, startPoint x: 503, startPoint y: 447, endPoint x: 411, endPoint y: 441, distance: 92.2
click at [411, 441] on div "Workers' Compensation - CA Workers Compensation Workers' Compensation 760002640…" at bounding box center [780, 448] width 1208 height 55
copy div "7600026408241"
click at [66, 66] on div "Overview" at bounding box center [87, 65] width 145 height 20
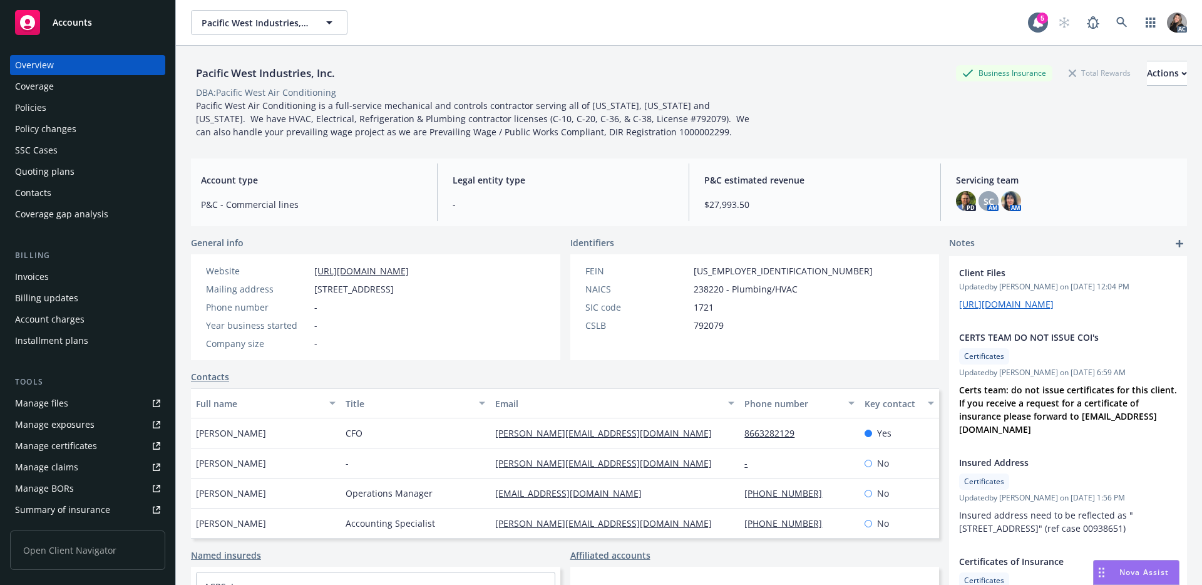
click at [350, 69] on div "Pacific West Industries, Inc. Business Insurance Total Rewards Actions" at bounding box center [689, 73] width 996 height 25
drag, startPoint x: 322, startPoint y: 76, endPoint x: 187, endPoint y: 76, distance: 134.6
click at [187, 76] on div "Pacific West Industries, Inc. Business Insurance Total Rewards Actions DBA: Pac…" at bounding box center [689, 338] width 1026 height 585
copy div "Pacific West Industries, Inc."
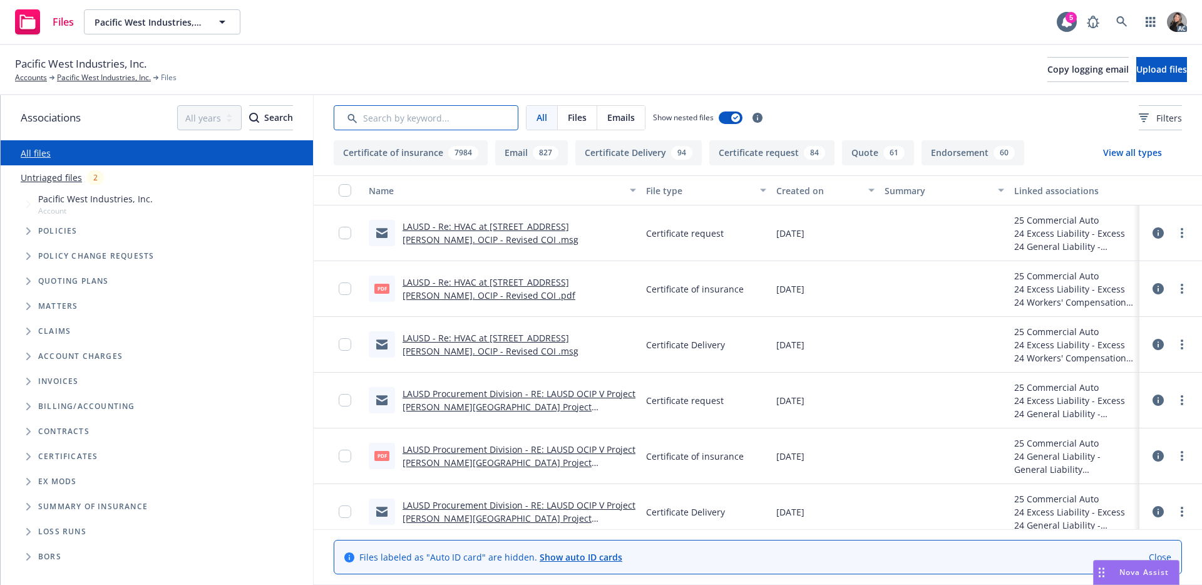
click at [454, 112] on input "Search by keyword..." at bounding box center [426, 117] width 185 height 25
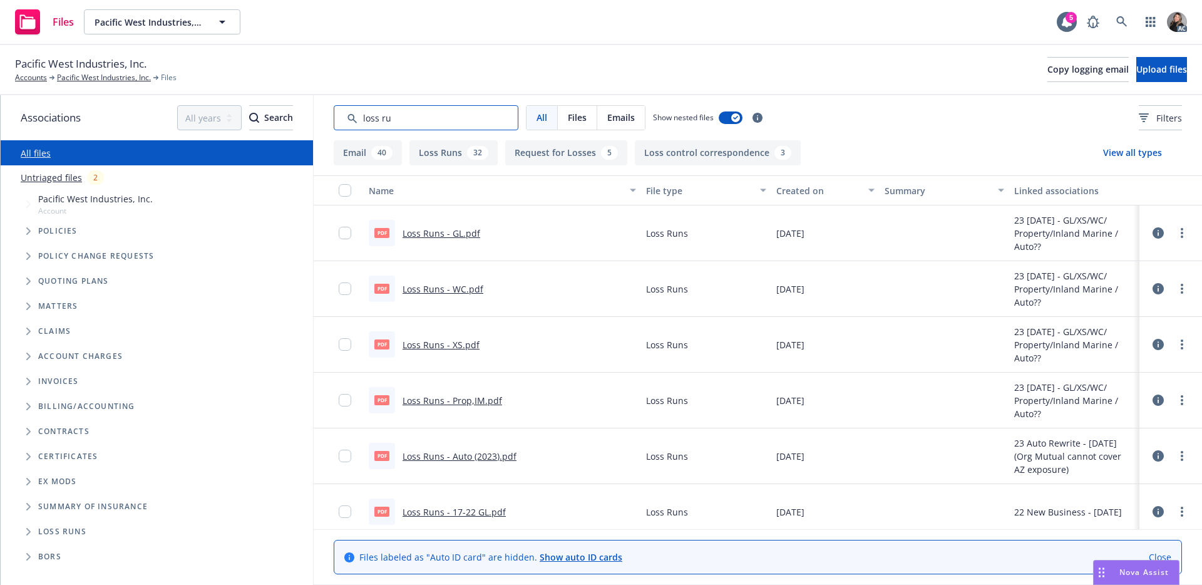
type input "loss ru"
click at [804, 192] on div "Created on" at bounding box center [818, 190] width 85 height 13
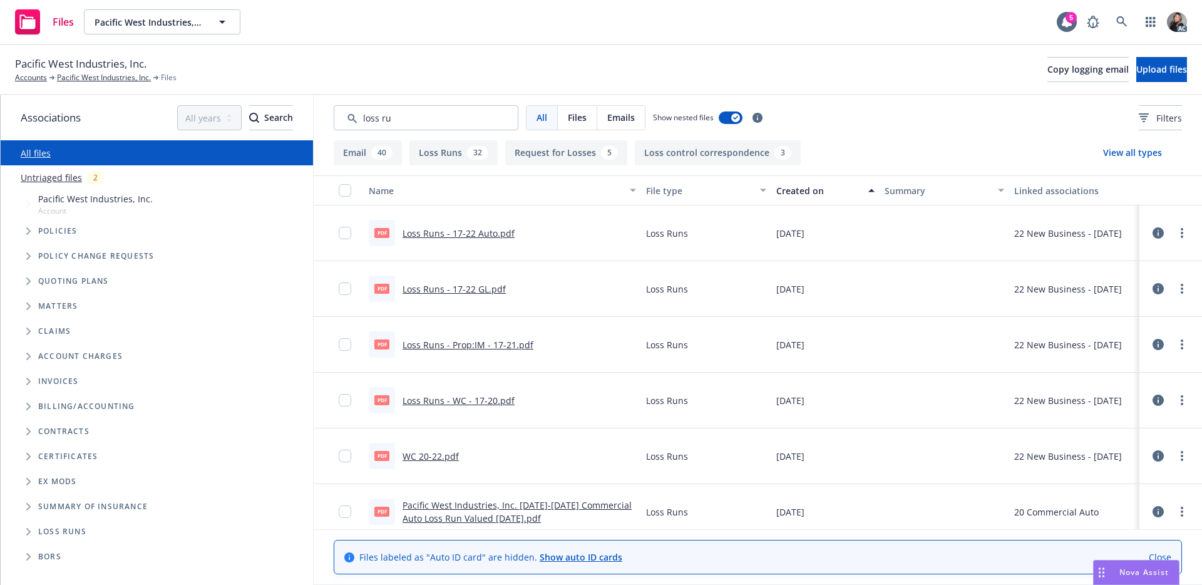
click at [804, 192] on div "Created on" at bounding box center [818, 190] width 85 height 13
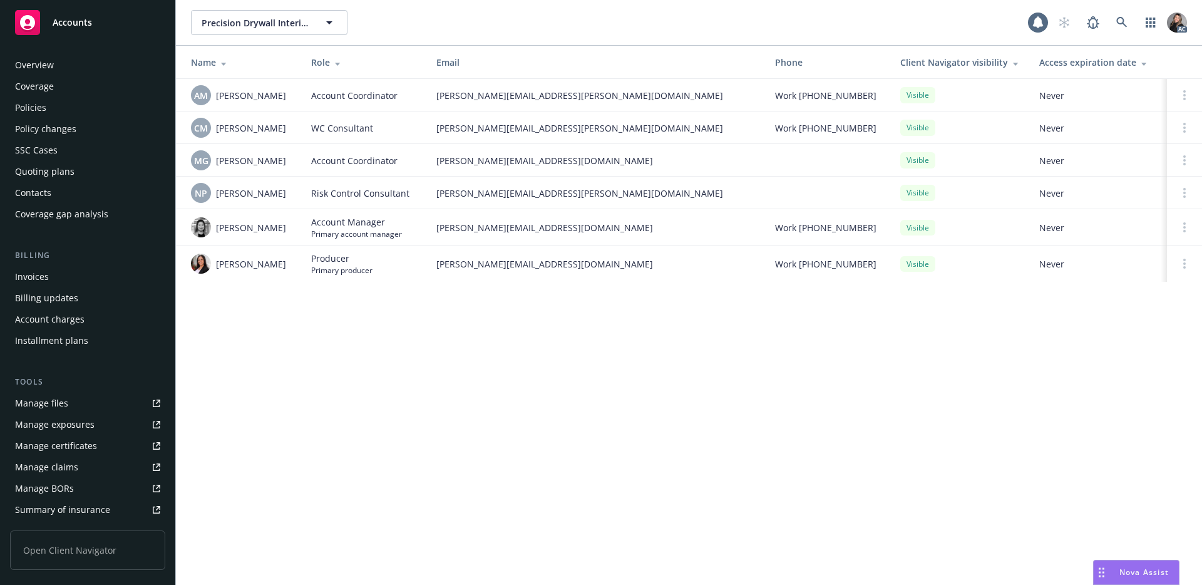
scroll to position [210, 0]
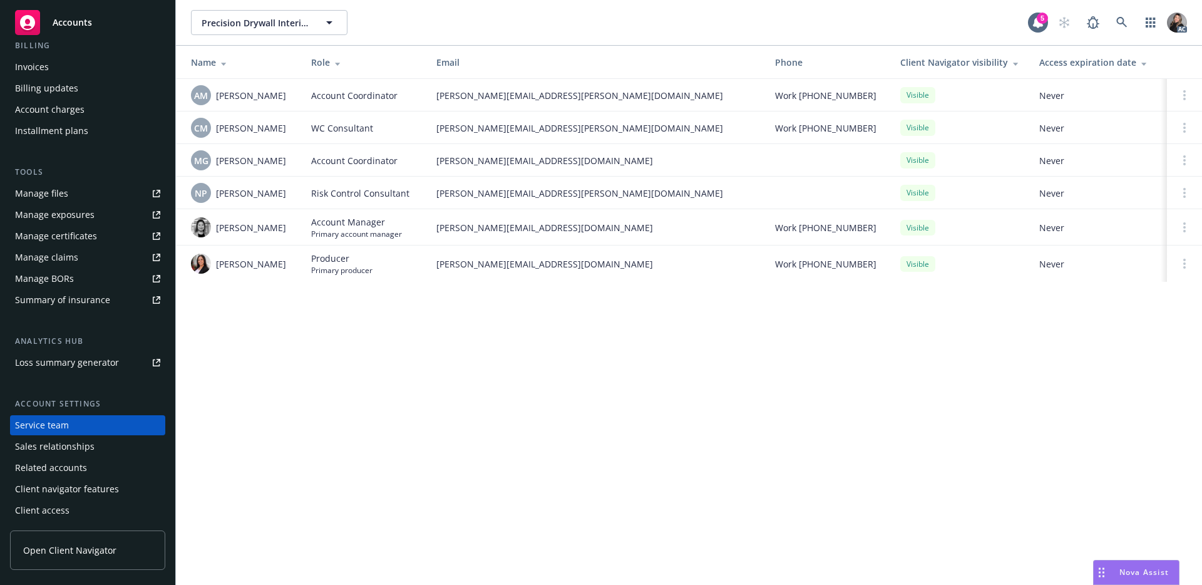
click at [341, 333] on div "Precision Drywall Interiors Inc Precision Drywall Interiors Inc 5 AC Name Role …" at bounding box center [689, 292] width 1026 height 585
click at [617, 396] on div "Precision Drywall Interiors Inc Precision Drywall Interiors Inc 5 AC Name Role …" at bounding box center [689, 292] width 1026 height 585
click at [652, 424] on div "Precision Drywall Interiors Inc Precision Drywall Interiors Inc 5 AC Name Role …" at bounding box center [689, 292] width 1026 height 585
click at [792, 422] on div "Precision Drywall Interiors Inc Precision Drywall Interiors Inc 5 AC Name Role …" at bounding box center [689, 292] width 1026 height 585
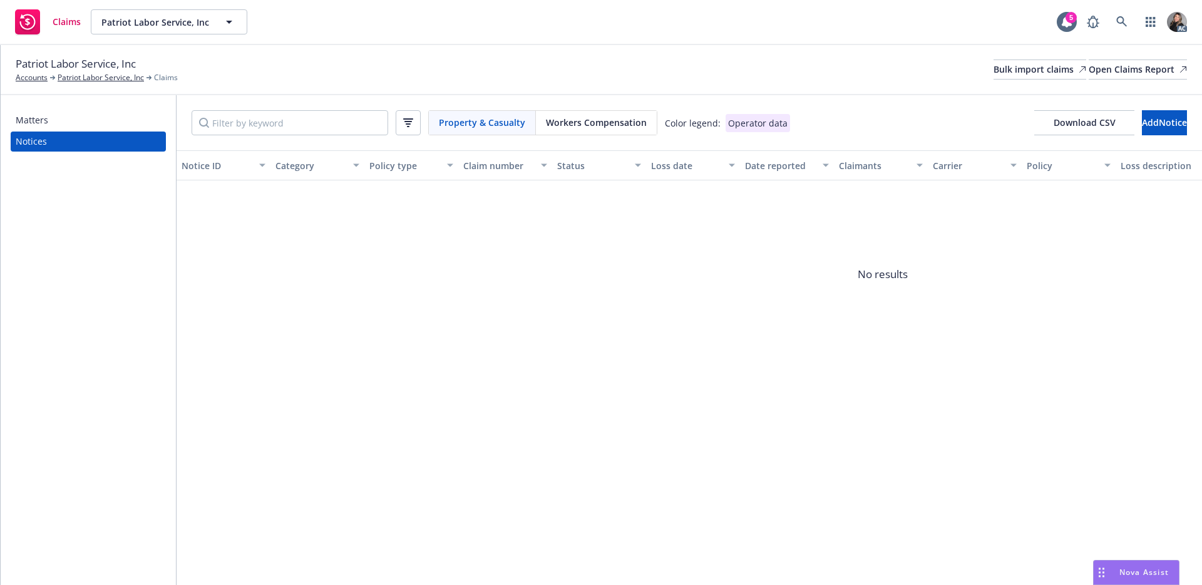
click at [574, 118] on span "Workers Compensation" at bounding box center [596, 122] width 101 height 13
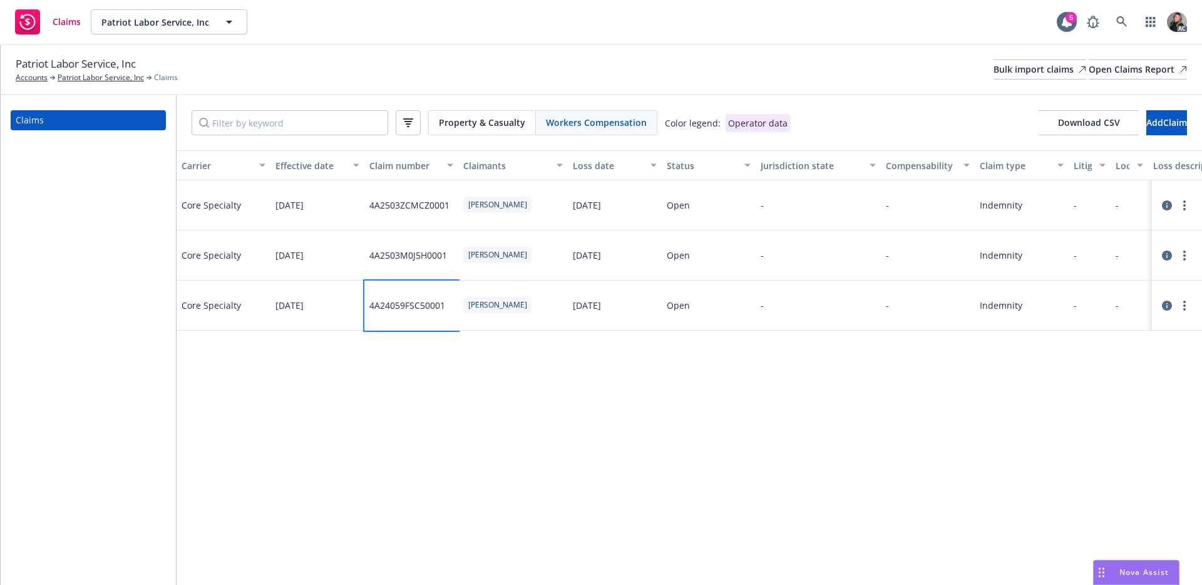
drag, startPoint x: 448, startPoint y: 307, endPoint x: 364, endPoint y: 309, distance: 84.5
click at [364, 309] on div "4A24059FSC50001" at bounding box center [411, 305] width 94 height 50
copy div "4A24059FSC50001"
drag, startPoint x: 440, startPoint y: 334, endPoint x: 536, endPoint y: 336, distance: 96.4
click at [536, 336] on div "[PERSON_NAME]" at bounding box center [500, 336] width 83 height 18
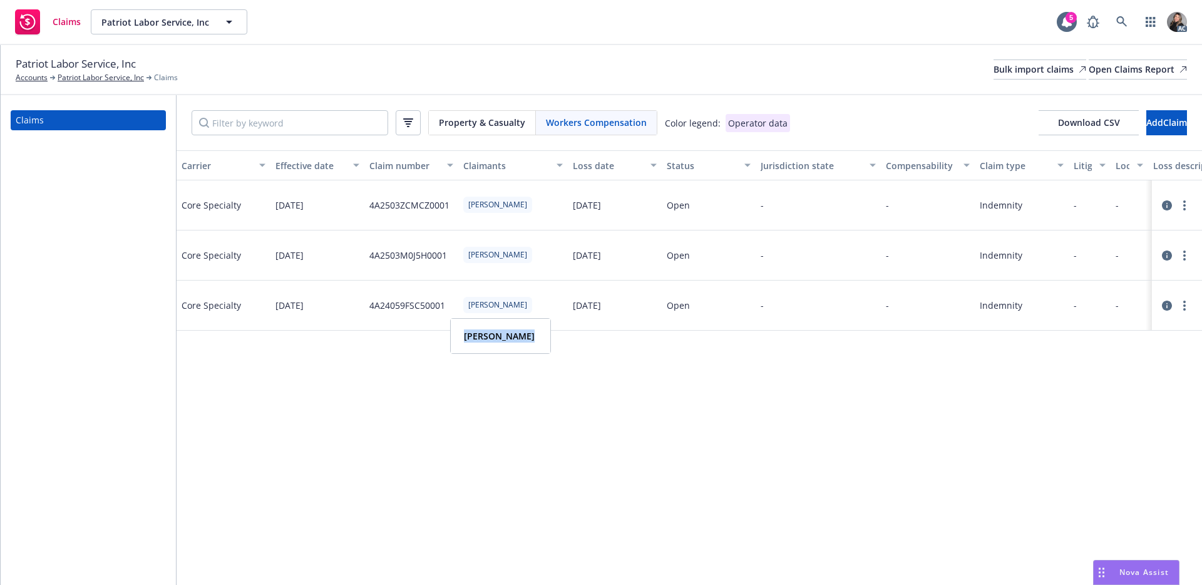
copy strong "[PERSON_NAME]"
drag, startPoint x: 144, startPoint y: 61, endPoint x: 10, endPoint y: 62, distance: 134.0
click at [10, 62] on div "Patriot Labor Service, Inc Accounts Patriot Labor Service, Inc Claims Bulk impo…" at bounding box center [601, 70] width 1201 height 50
copy span "Patriot Labor Service, Inc"
